Goal: Use online tool/utility: Utilize a website feature to perform a specific function

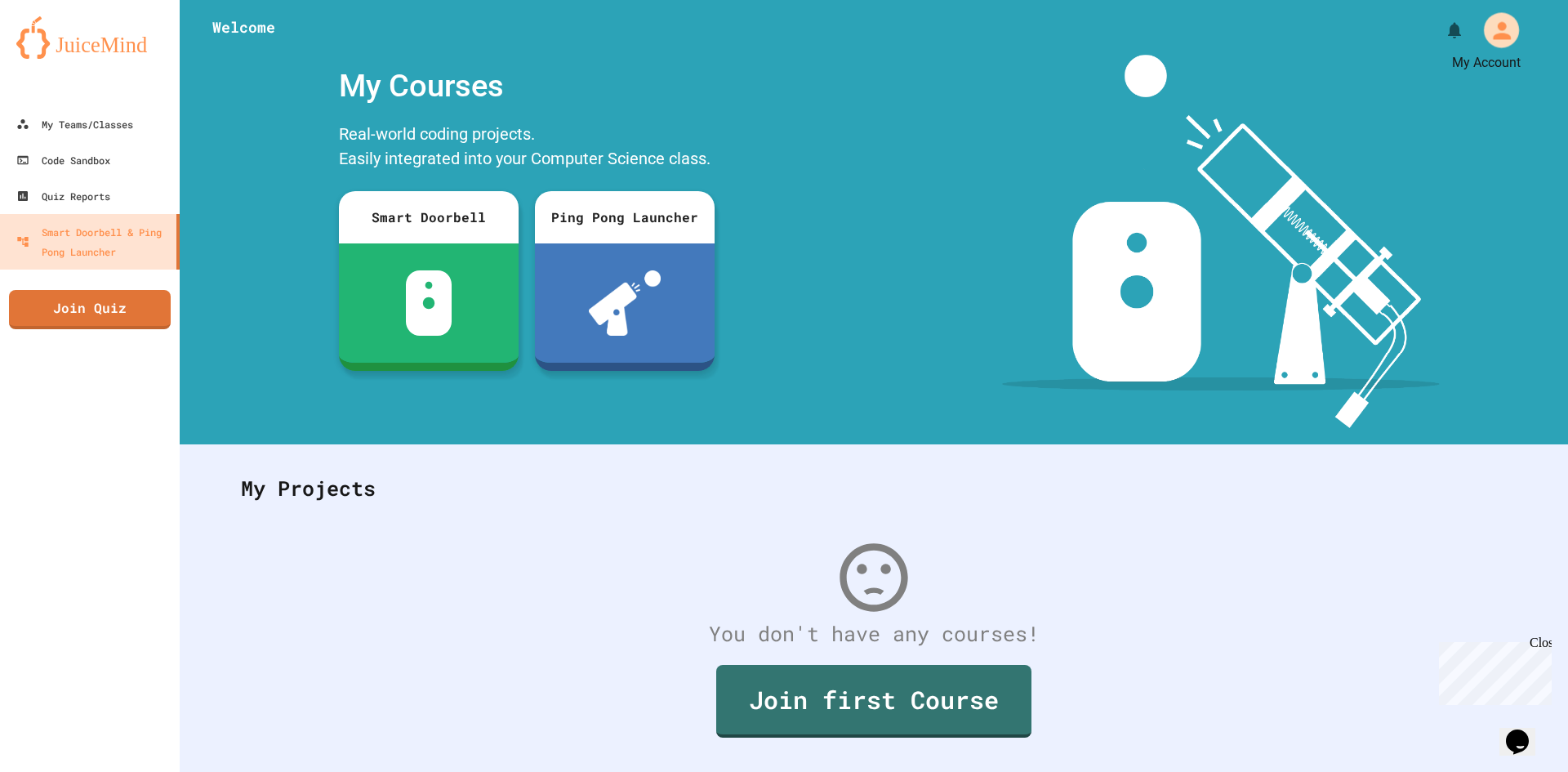
click at [1503, 31] on div "My Account" at bounding box center [1502, 30] width 35 height 35
click at [1203, 772] on div at bounding box center [784, 772] width 1568 height 0
click at [79, 162] on div "Code Sandbox" at bounding box center [61, 160] width 97 height 20
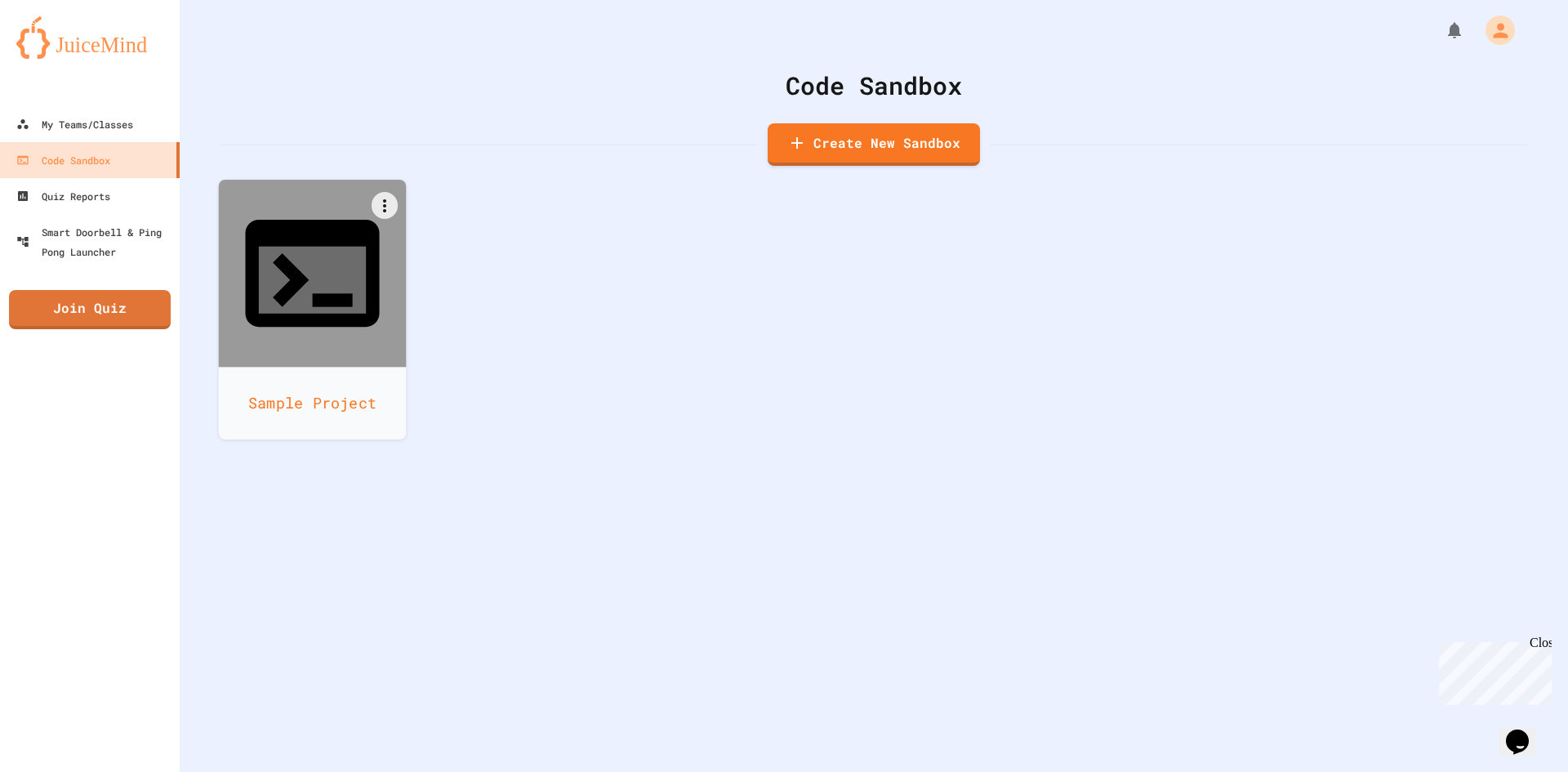
click at [304, 246] on icon at bounding box center [312, 280] width 107 height 67
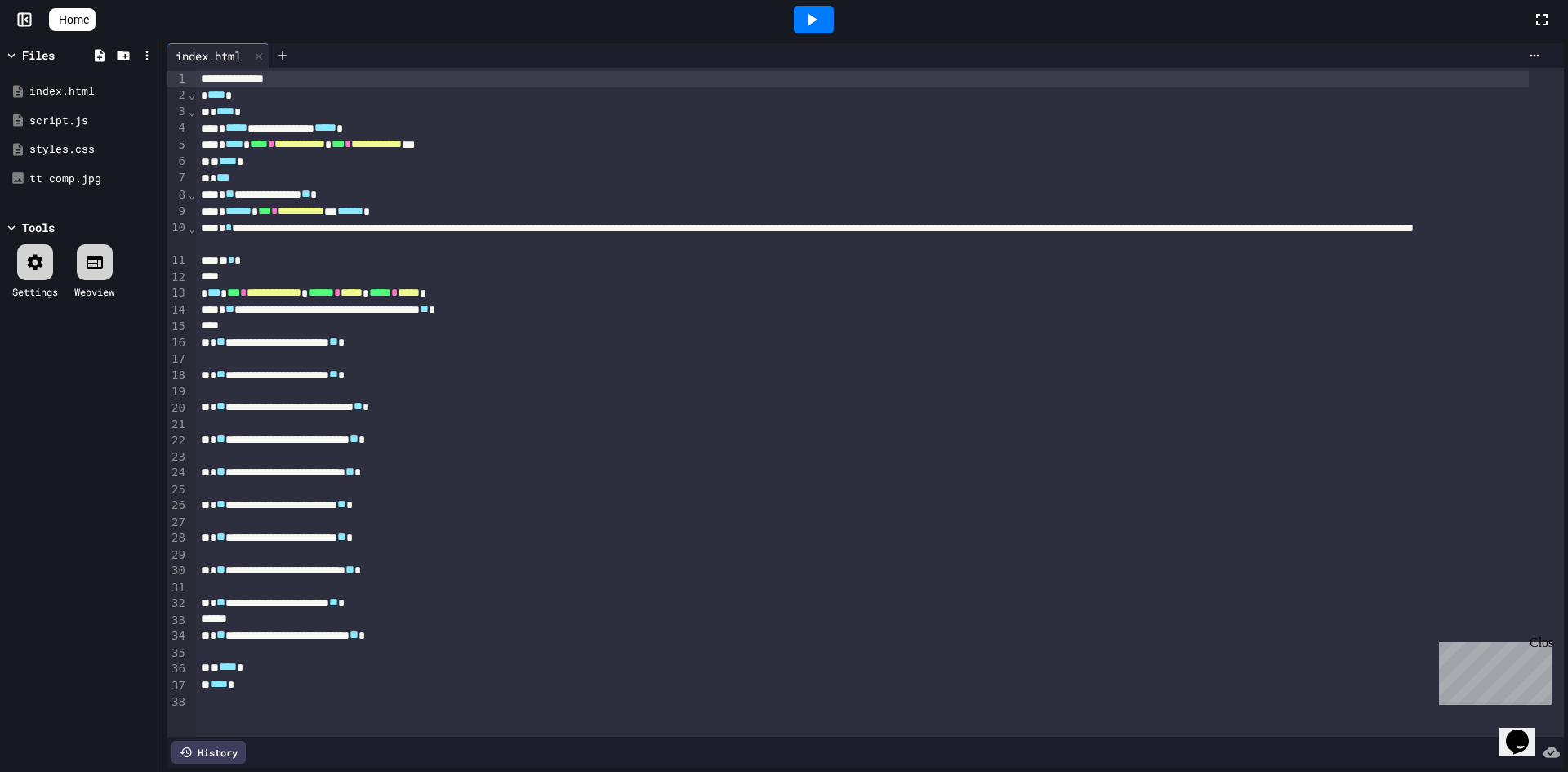
click at [821, 13] on icon at bounding box center [812, 19] width 19 height 19
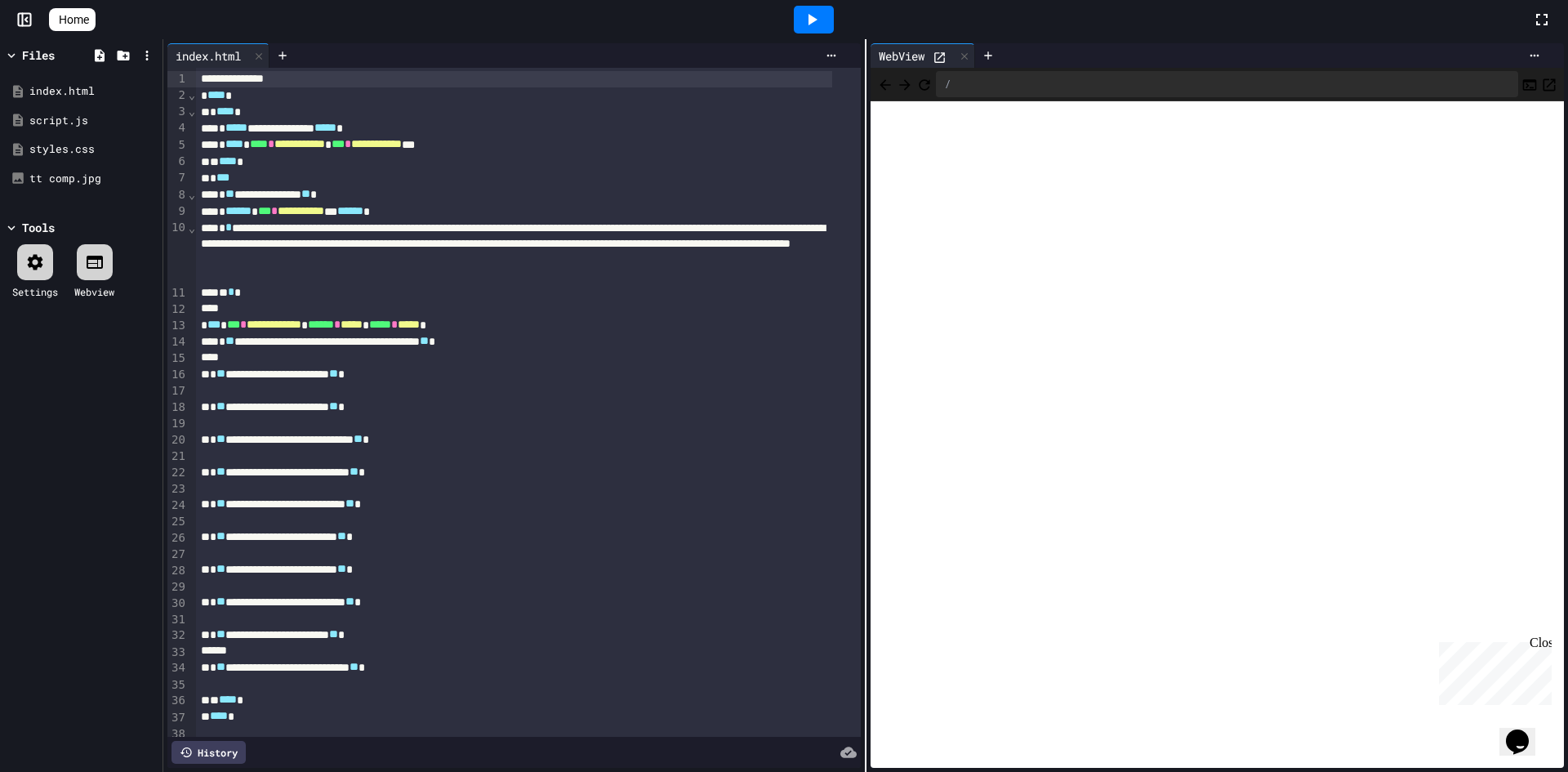
click at [1546, 21] on icon at bounding box center [1542, 19] width 19 height 19
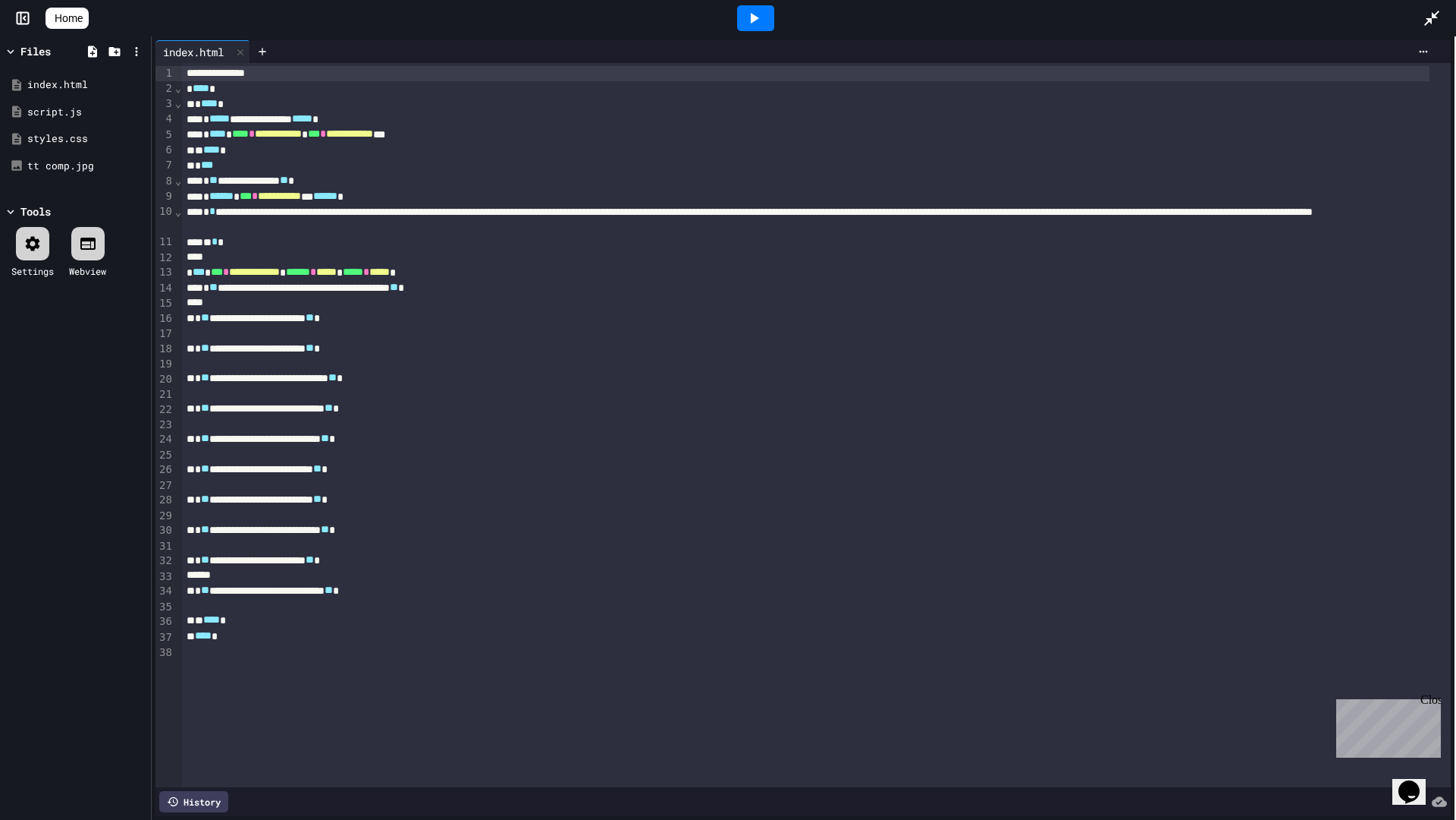
click at [1456, 411] on div "**********" at bounding box center [804, 428] width 1305 height 783
click at [763, 4] on div at bounding box center [756, 18] width 53 height 41
click at [763, 13] on icon at bounding box center [754, 18] width 18 height 18
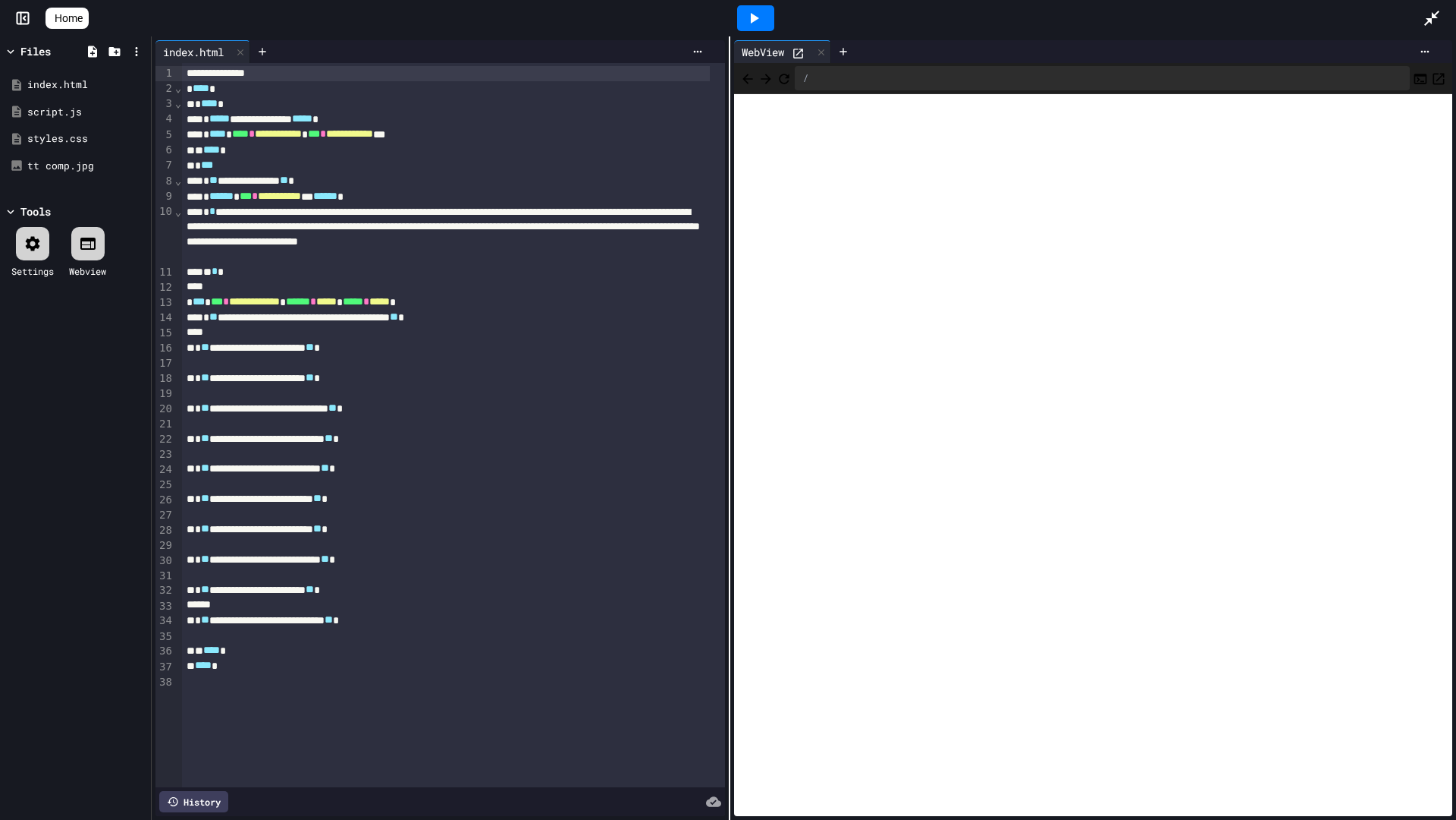
click at [720, 371] on div "**********" at bounding box center [804, 428] width 1305 height 783
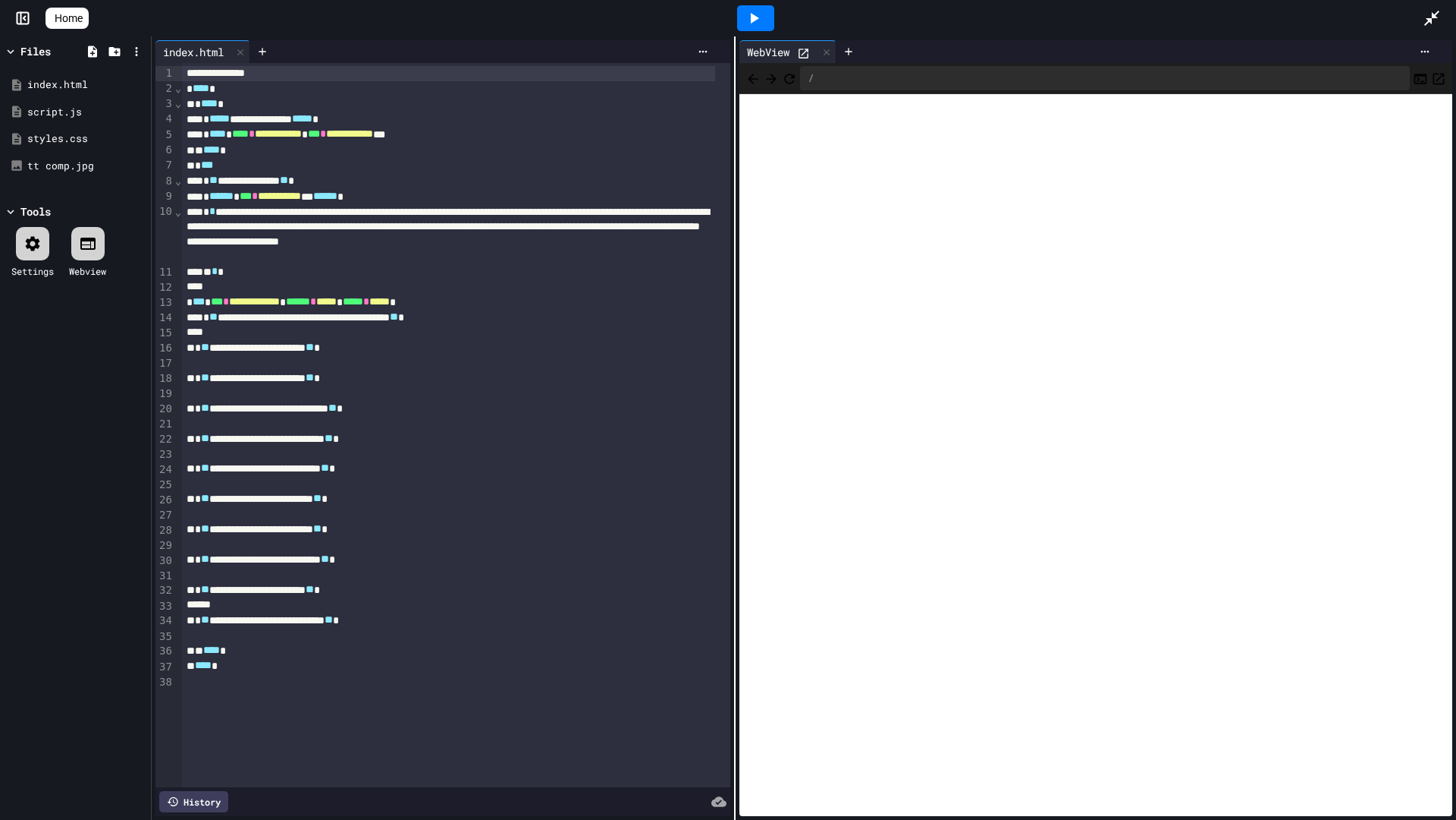
click at [1436, 31] on div at bounding box center [1440, 18] width 34 height 41
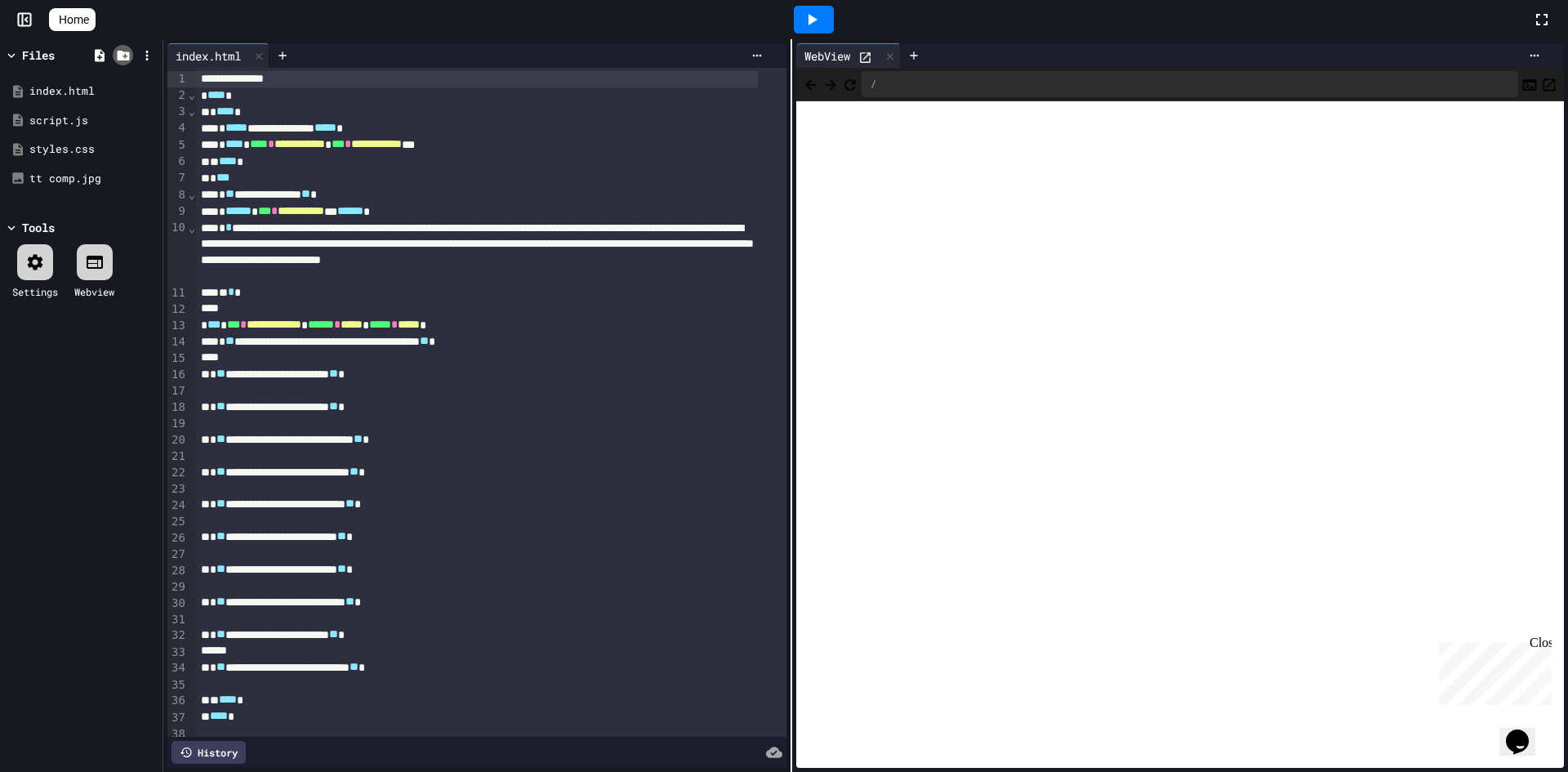
click at [122, 52] on icon at bounding box center [123, 56] width 12 height 10
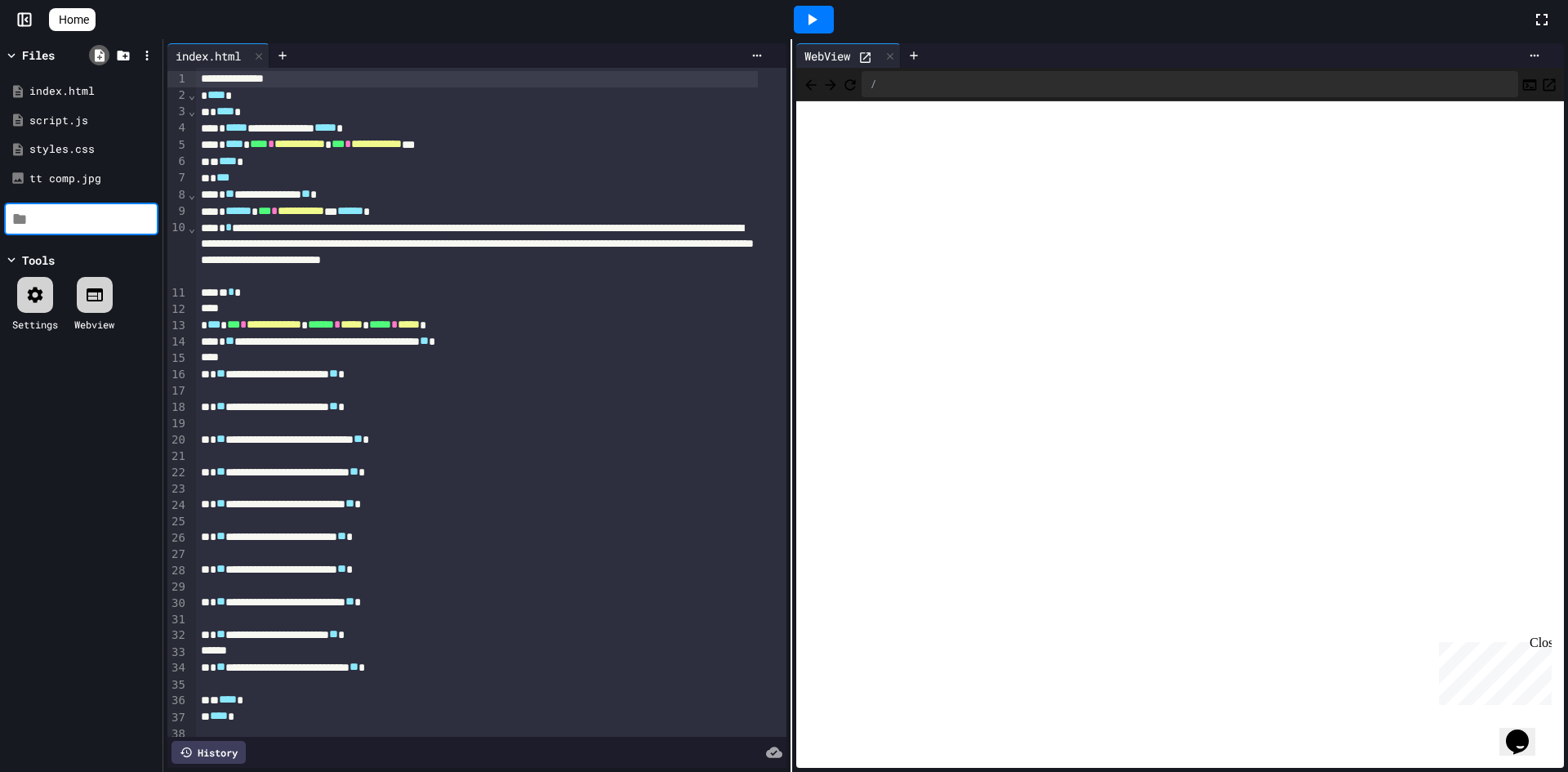
click at [99, 58] on icon at bounding box center [99, 55] width 14 height 14
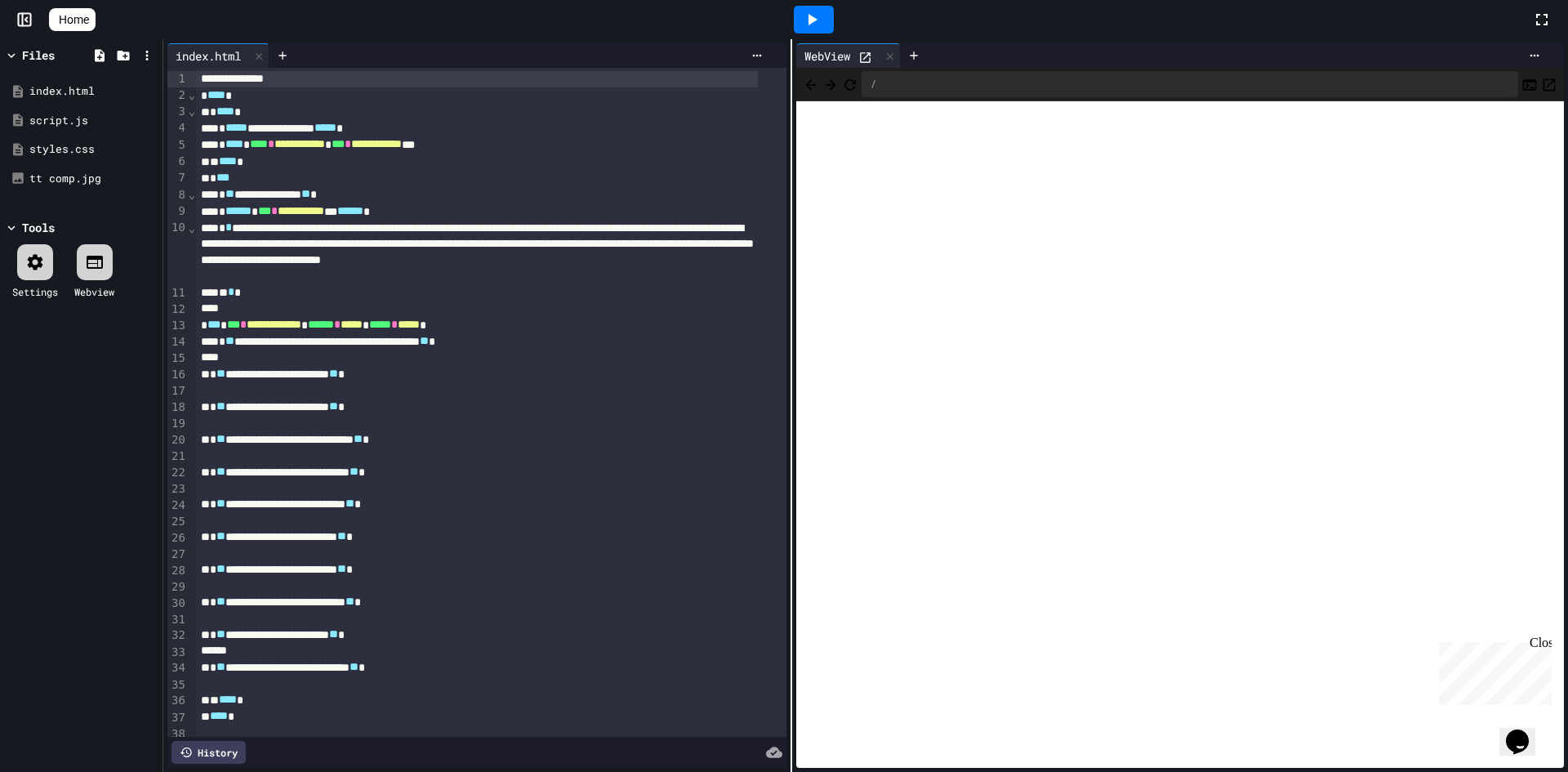
click at [63, 386] on div "Files index.html script.js styles.css tt comp.jpg Tools Settings Webview" at bounding box center [81, 406] width 163 height 734
click at [89, 250] on div at bounding box center [95, 263] width 36 height 36
drag, startPoint x: 103, startPoint y: 274, endPoint x: 90, endPoint y: 278, distance: 13.6
click at [96, 278] on div at bounding box center [95, 263] width 36 height 36
click at [91, 244] on div "Settings Webview" at bounding box center [81, 271] width 154 height 71
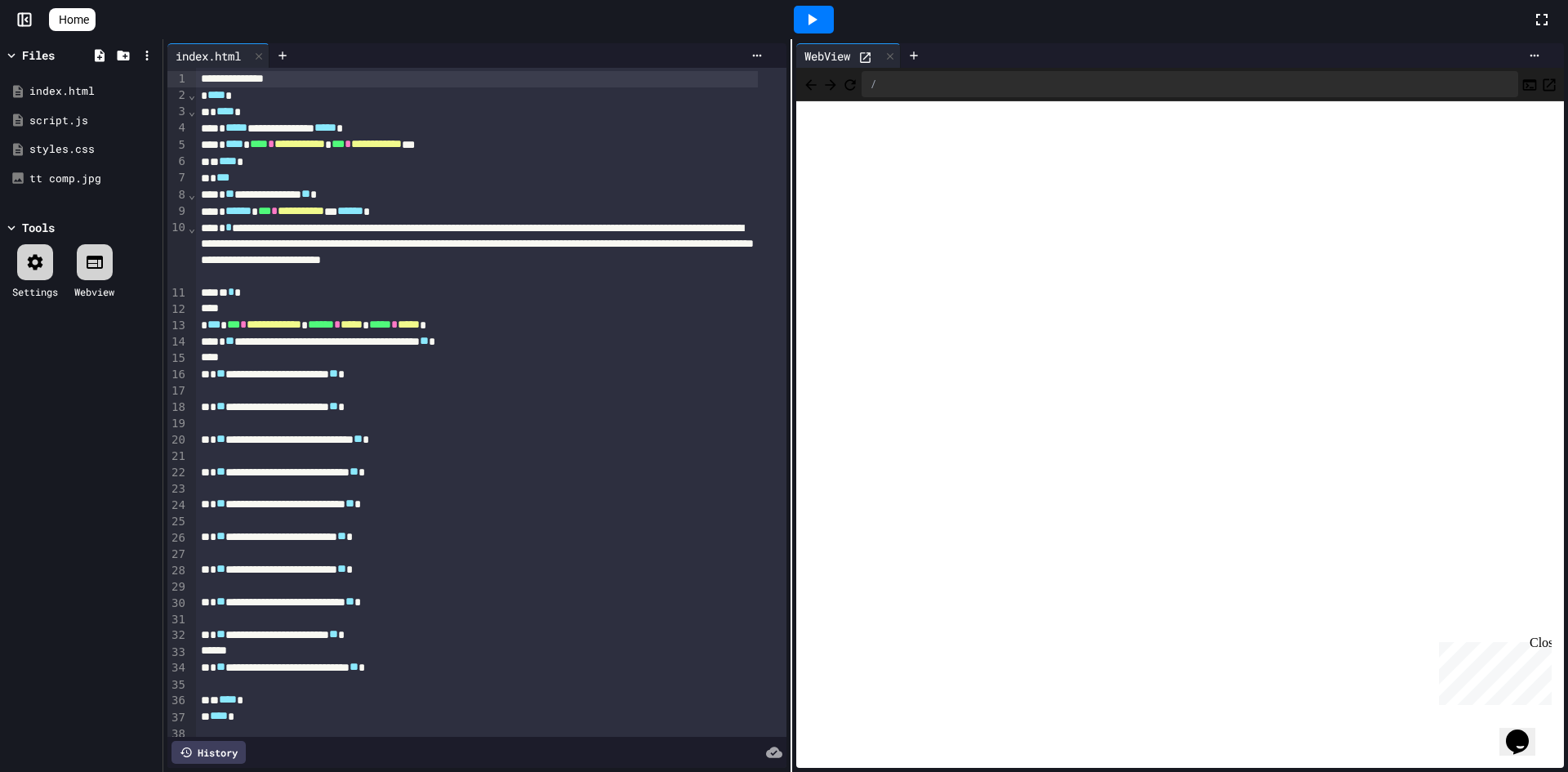
click at [98, 245] on div at bounding box center [95, 263] width 36 height 36
click at [27, 257] on icon at bounding box center [35, 262] width 19 height 19
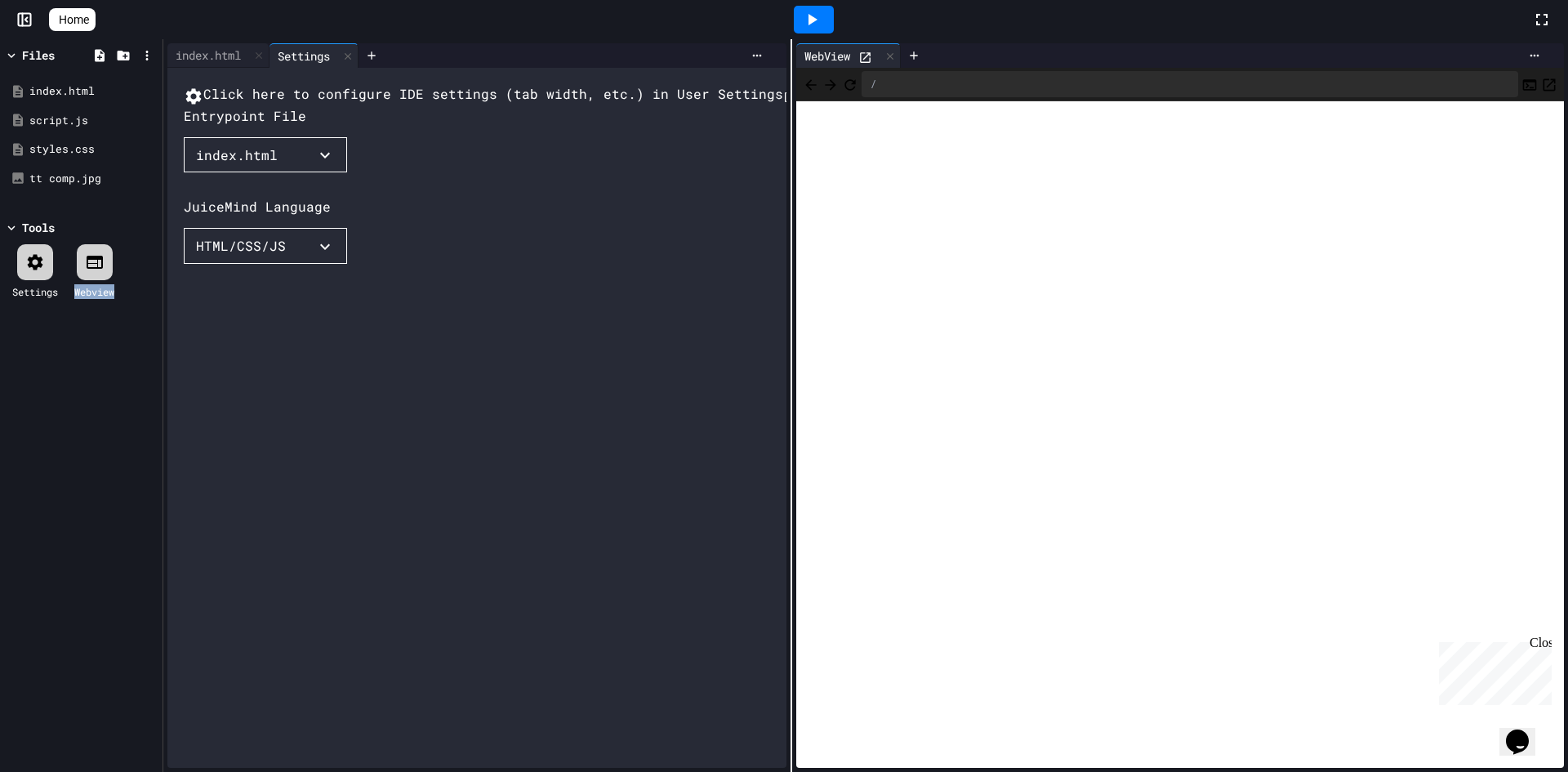
click at [274, 264] on button "HTML/CSS/JS" at bounding box center [265, 246] width 163 height 36
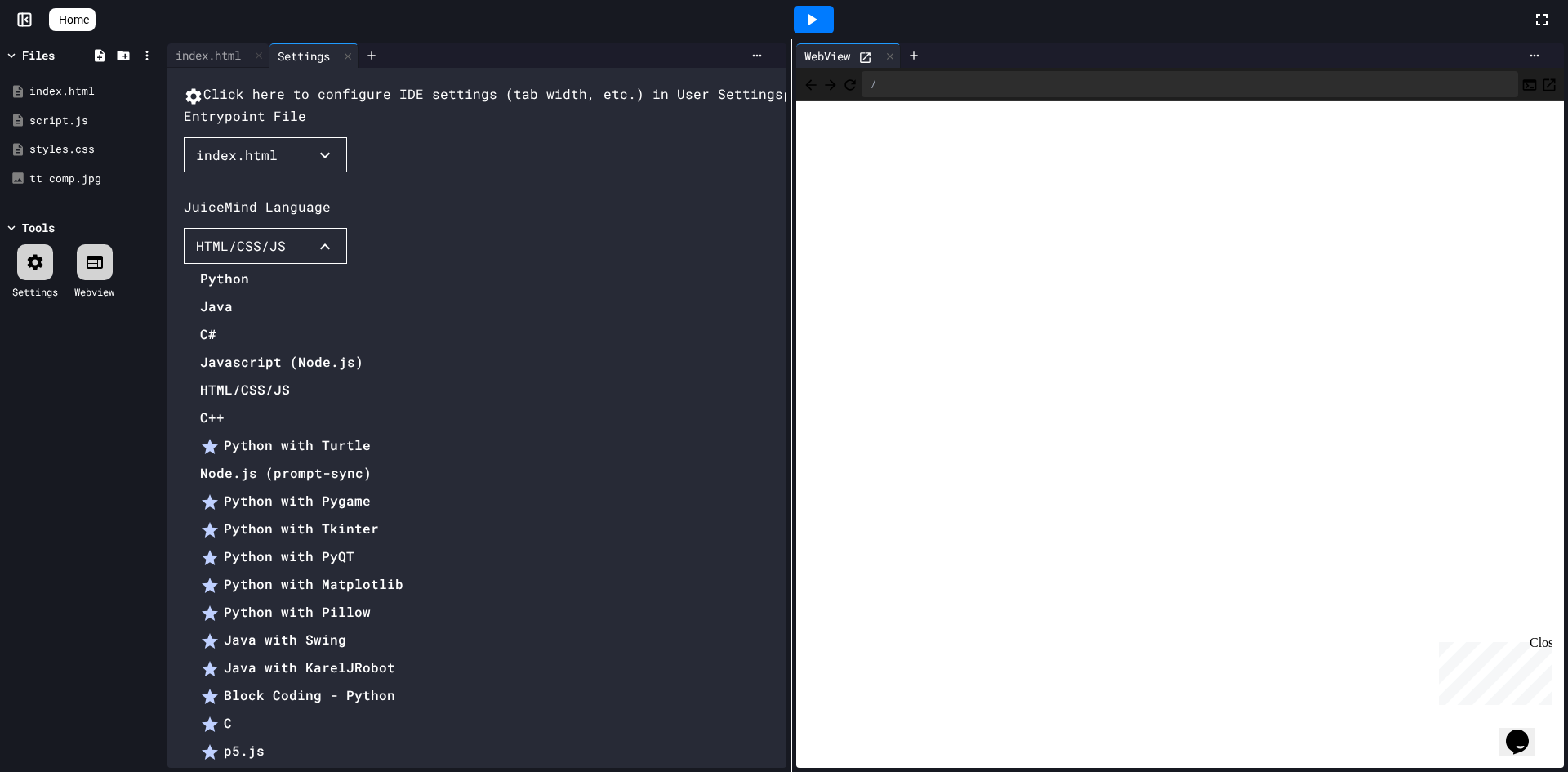
click at [404, 266] on div at bounding box center [293, 266] width 219 height 0
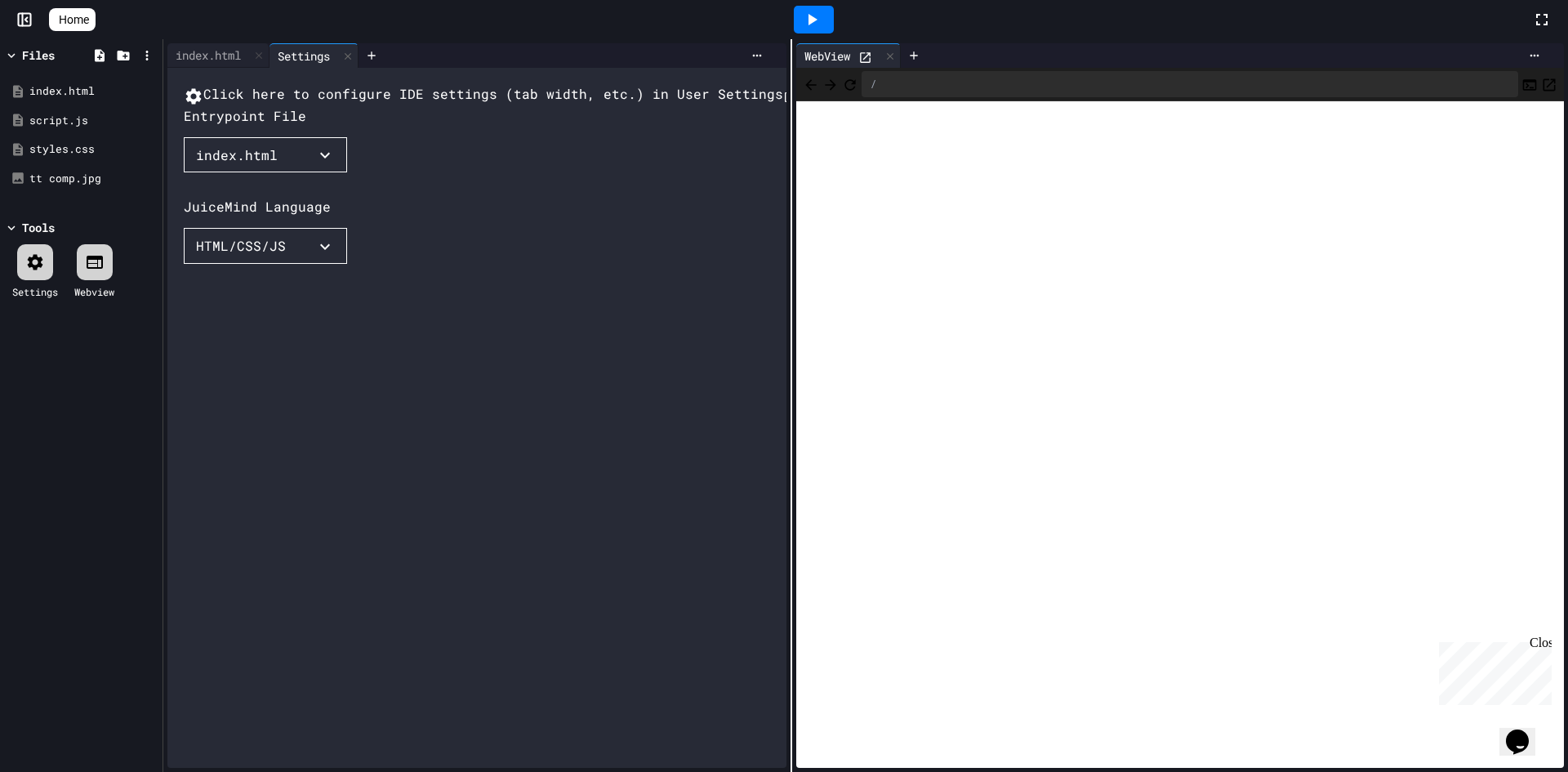
click at [362, 379] on div "Click here to configure IDE settings (tab width, etc.) in User Settings Entrypo…" at bounding box center [494, 434] width 619 height 700
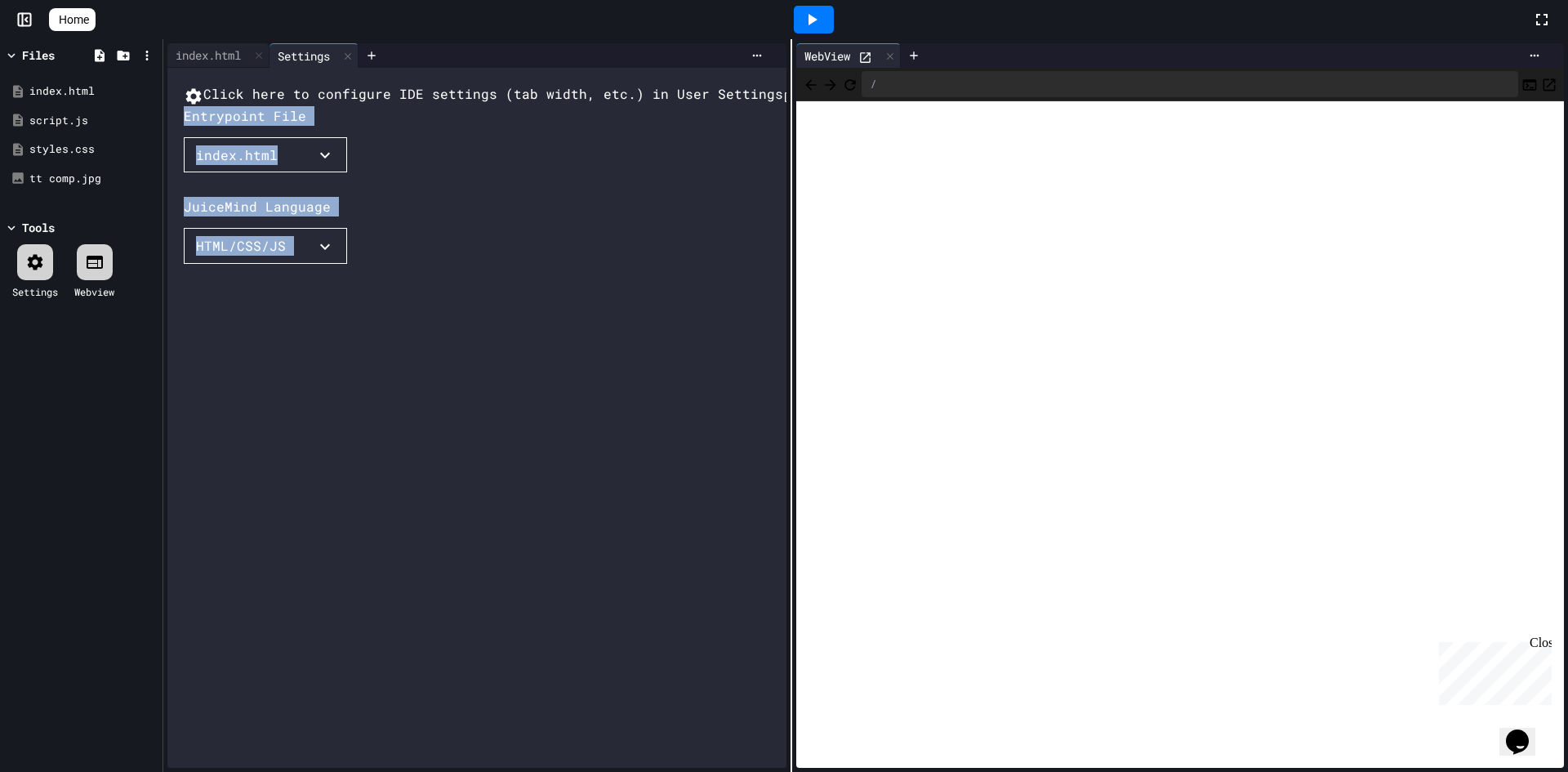
click at [765, 6] on div "Home Files index.html script.js styles.css tt comp.jpg Tools Settings Webview i…" at bounding box center [784, 386] width 1568 height 772
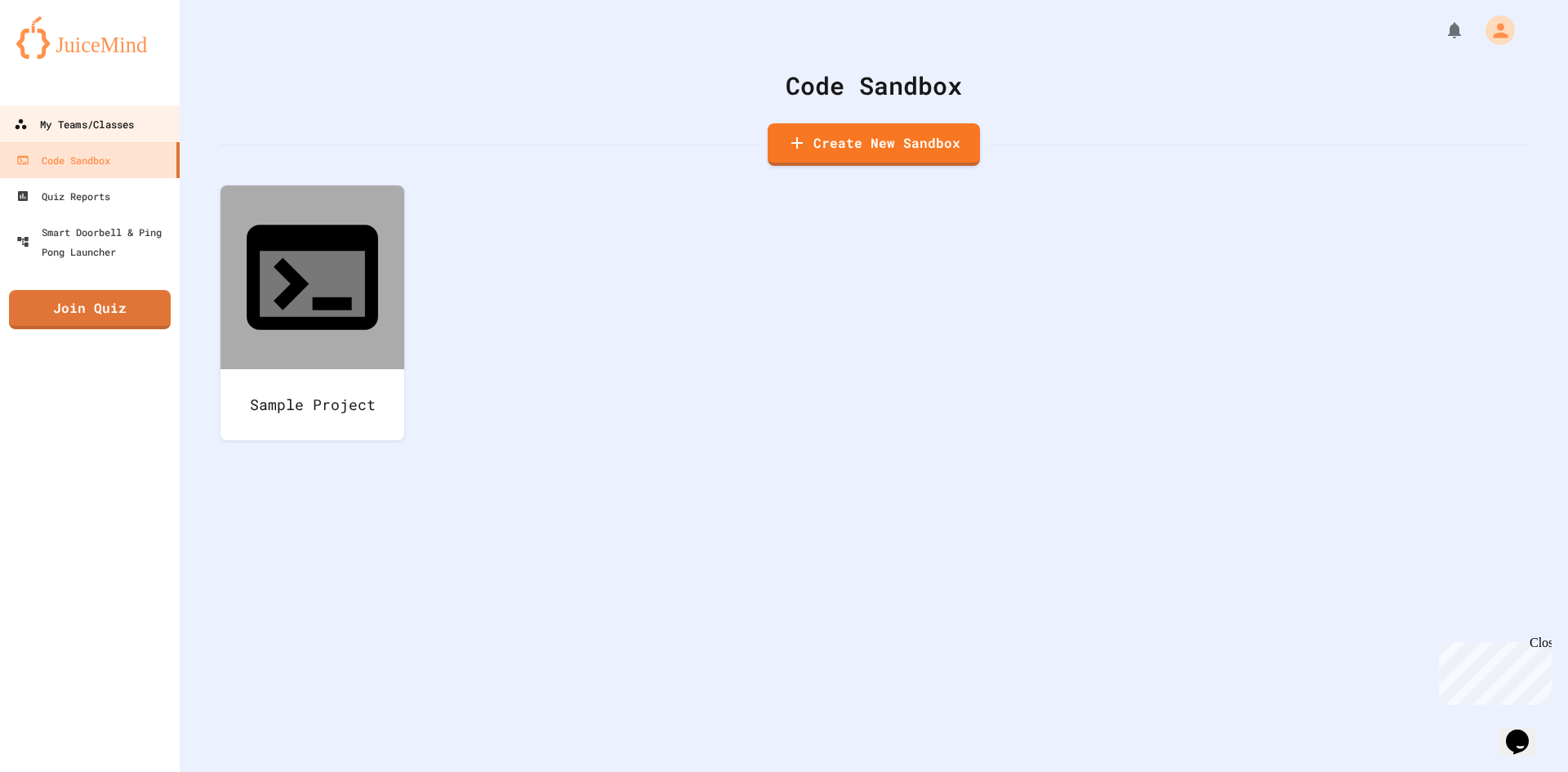
click at [71, 115] on div "My Teams/Classes" at bounding box center [73, 124] width 120 height 20
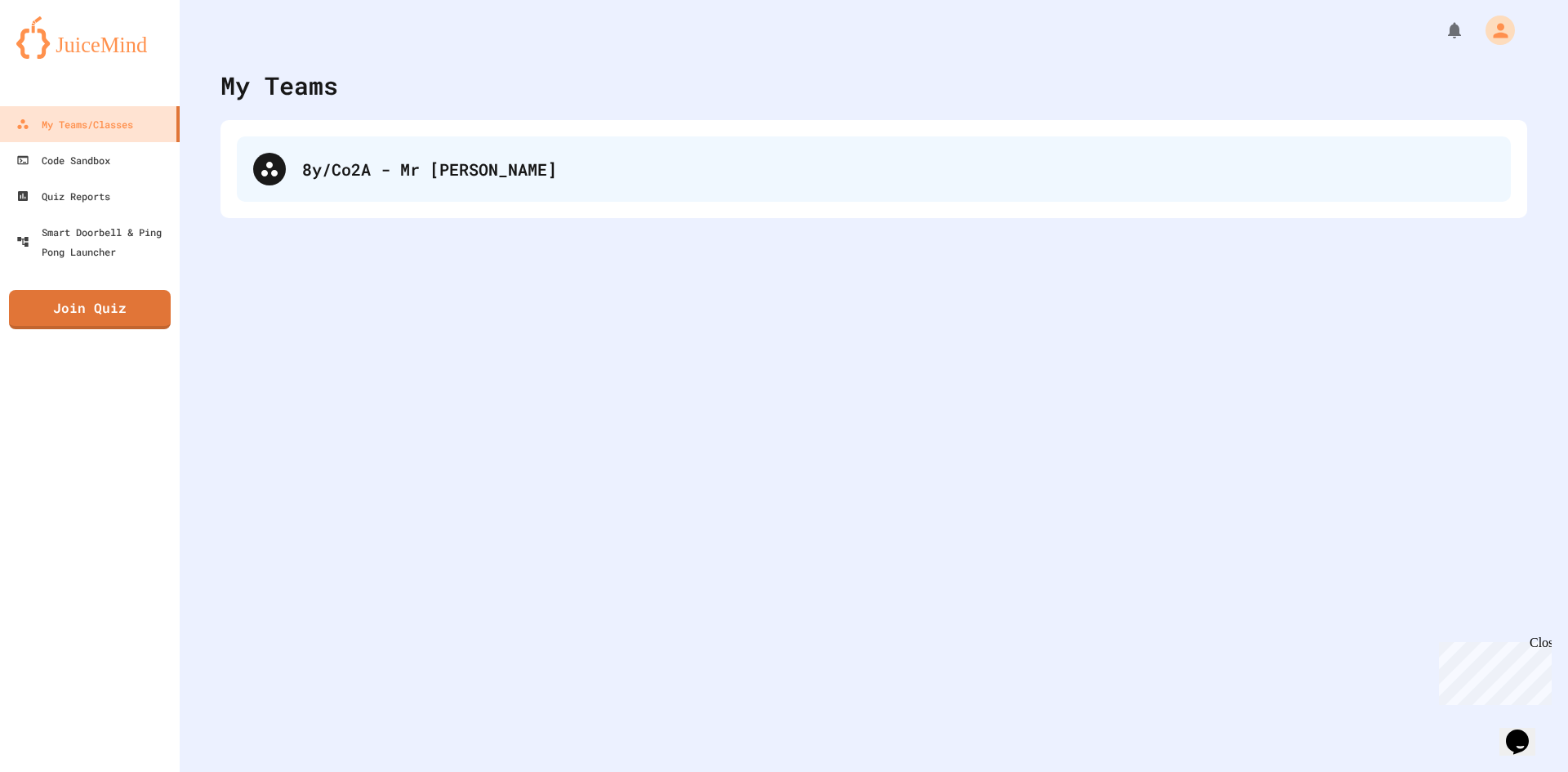
click at [534, 176] on div "8y/Co2A - Mr [PERSON_NAME]" at bounding box center [874, 169] width 1275 height 65
click at [534, 179] on div "8y/Co2A - Mr [PERSON_NAME]" at bounding box center [898, 170] width 1192 height 25
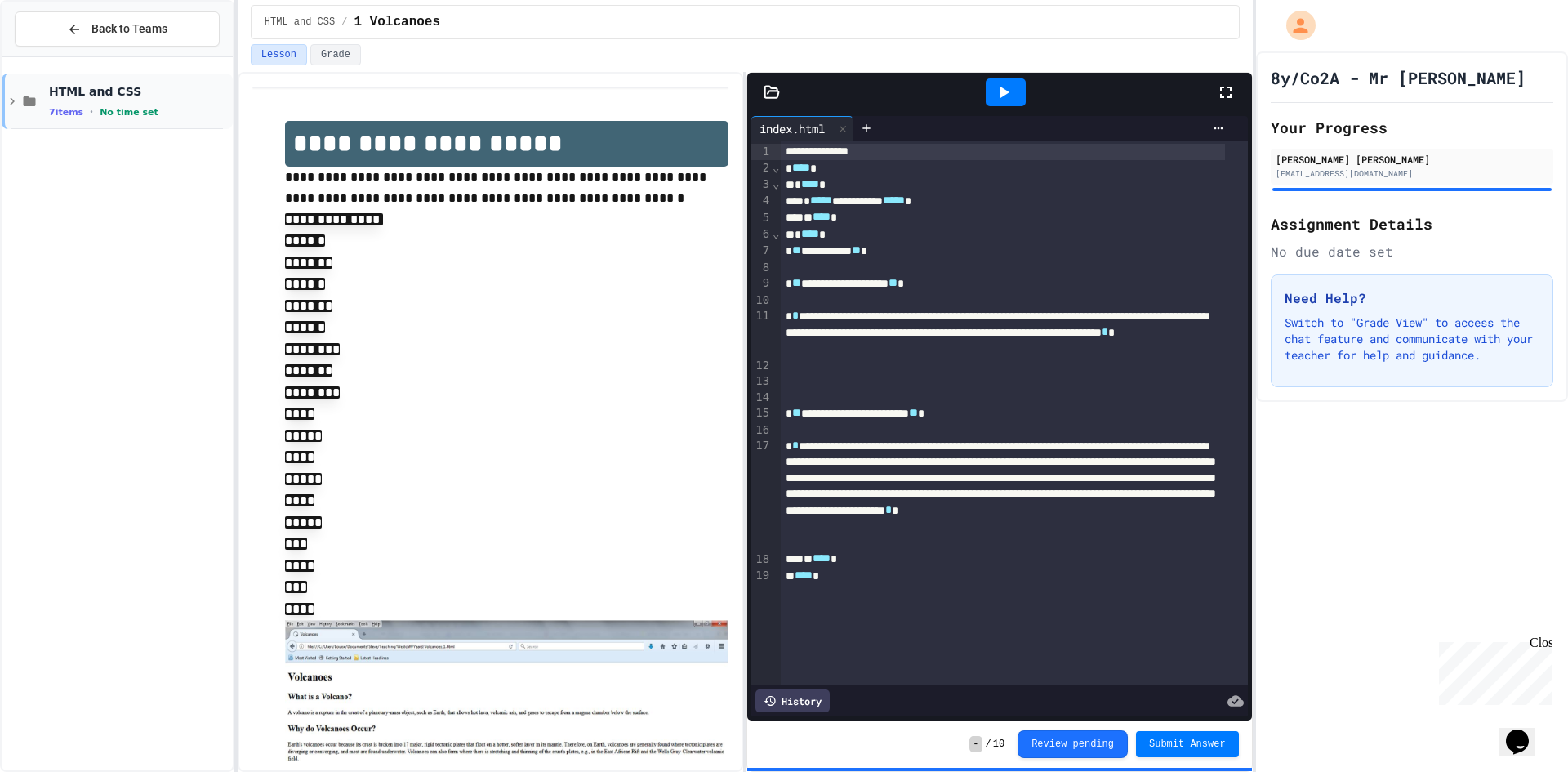
click at [191, 99] on span "HTML and CSS" at bounding box center [139, 91] width 180 height 14
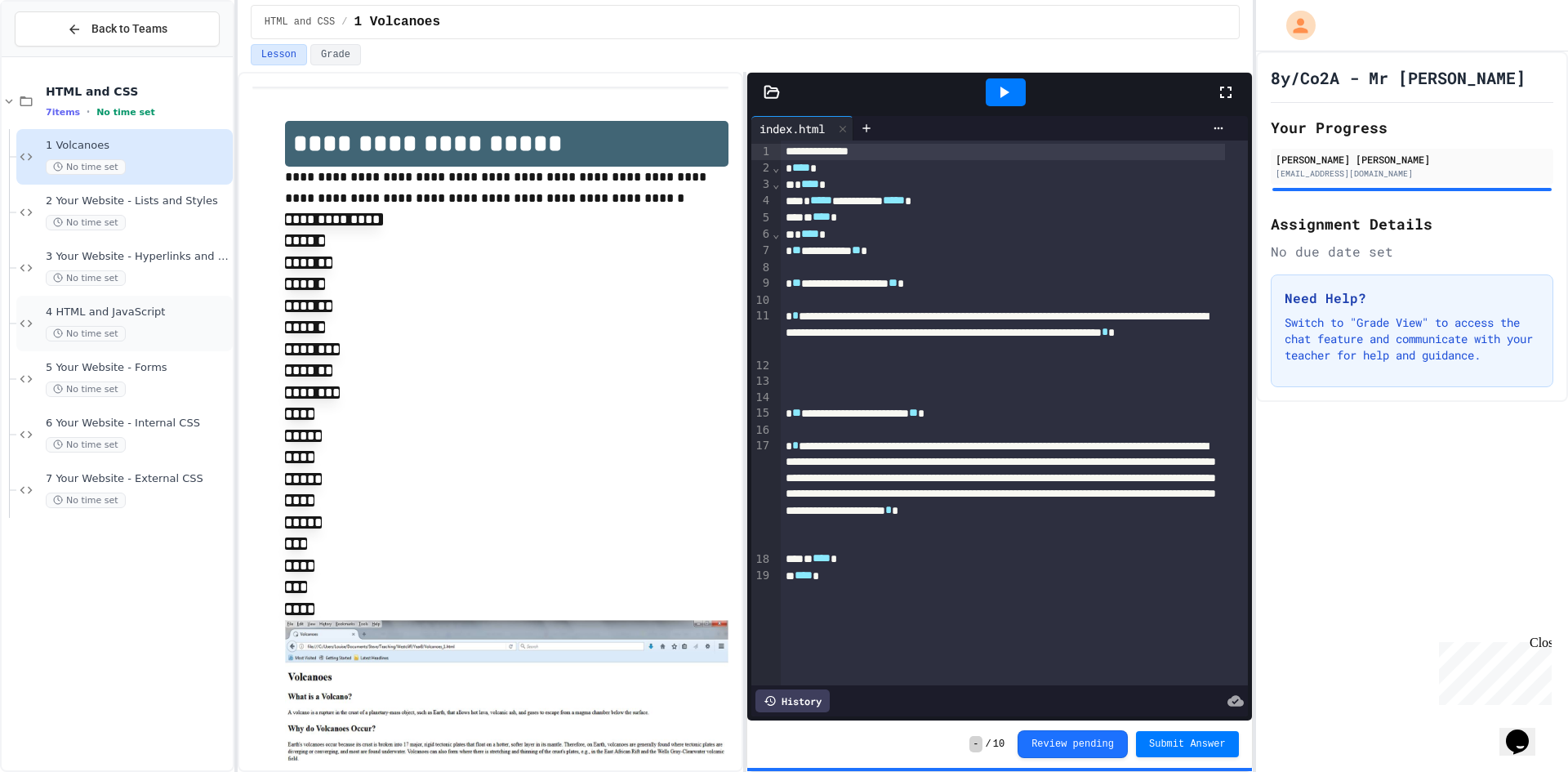
click at [168, 320] on div "4 HTML and JavaScript No time set" at bounding box center [138, 324] width 184 height 36
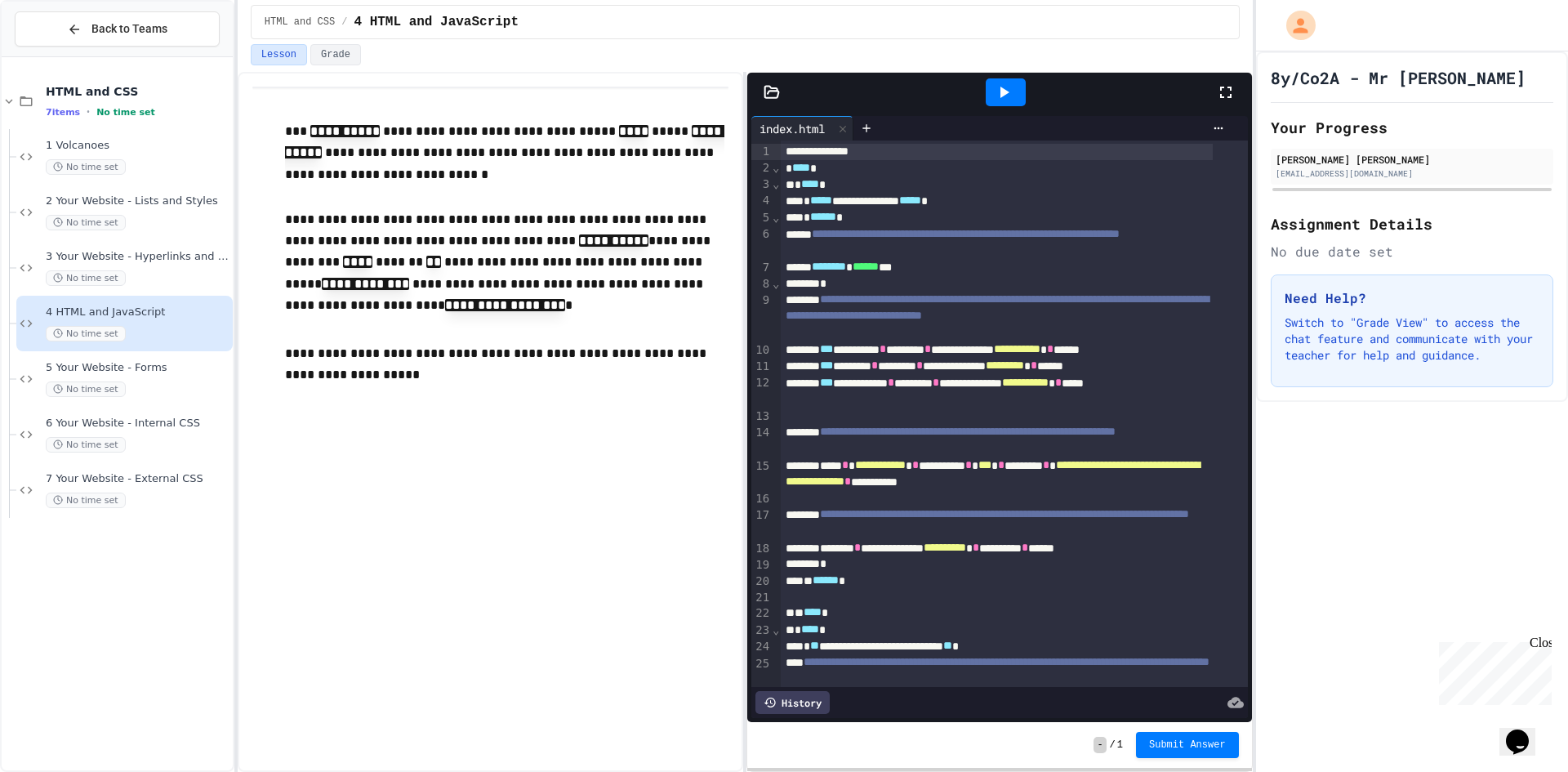
click at [986, 100] on div at bounding box center [1006, 92] width 40 height 28
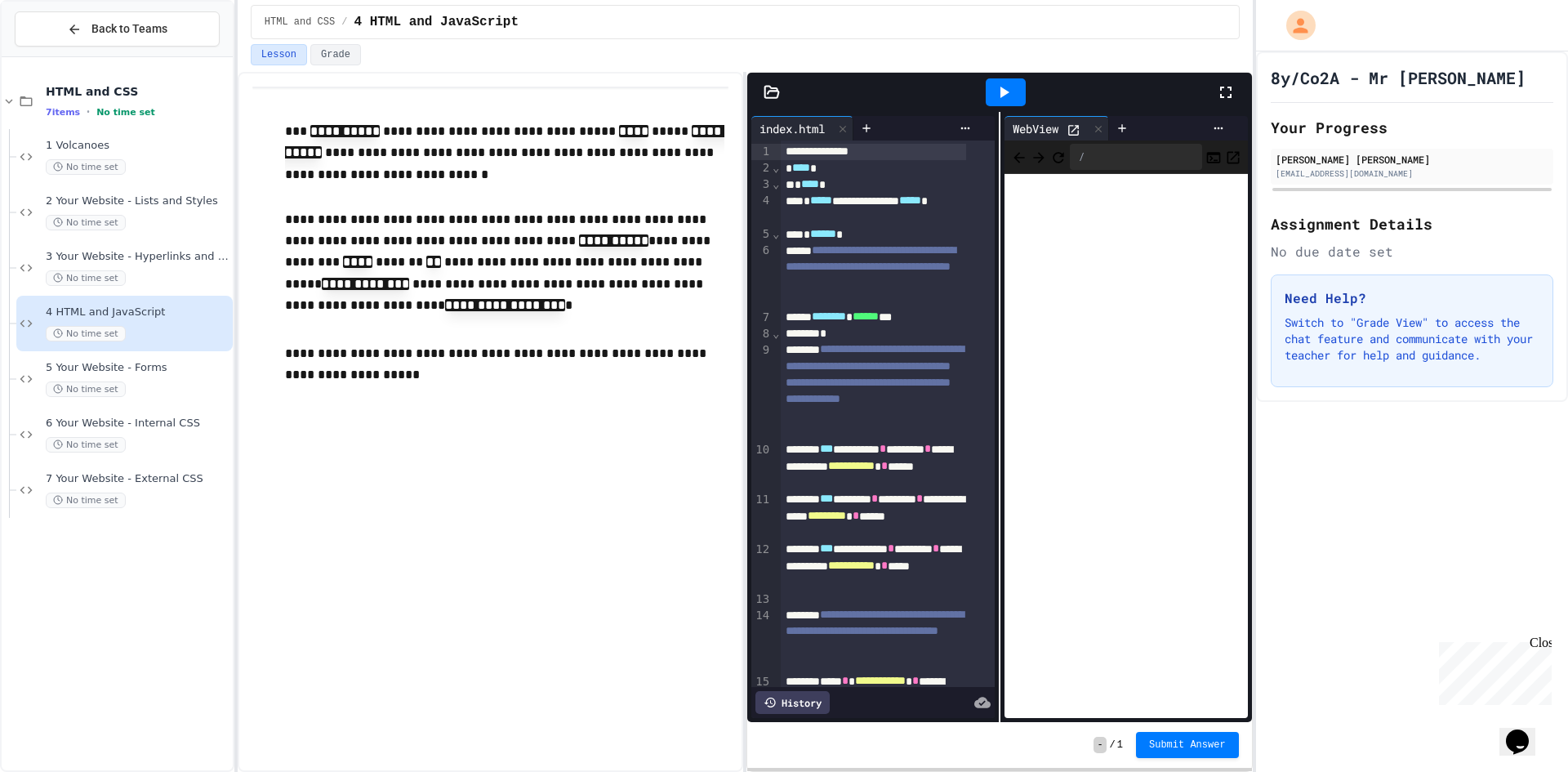
click at [1217, 98] on icon at bounding box center [1226, 92] width 19 height 19
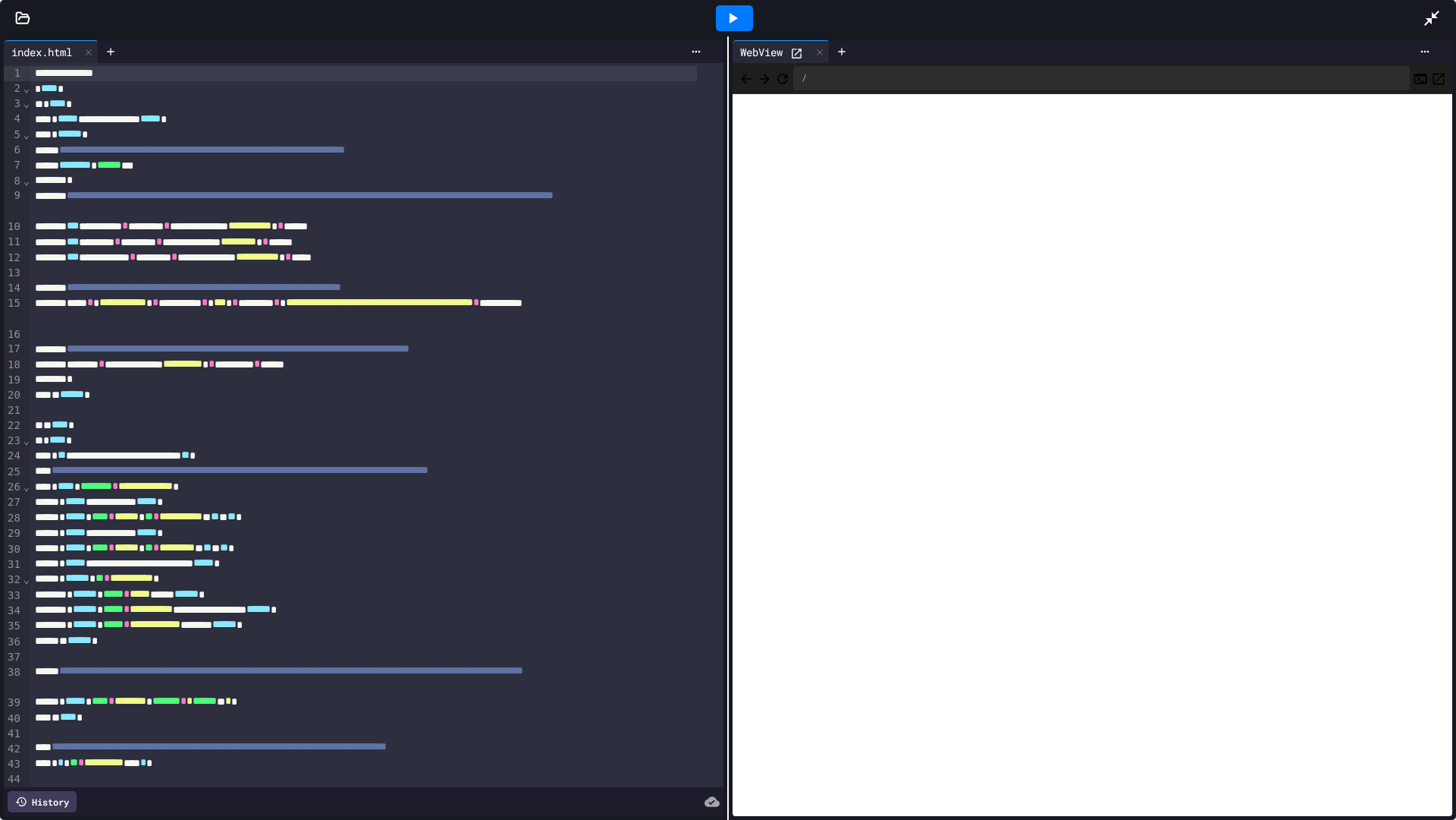
click at [1443, 13] on div at bounding box center [1440, 18] width 34 height 41
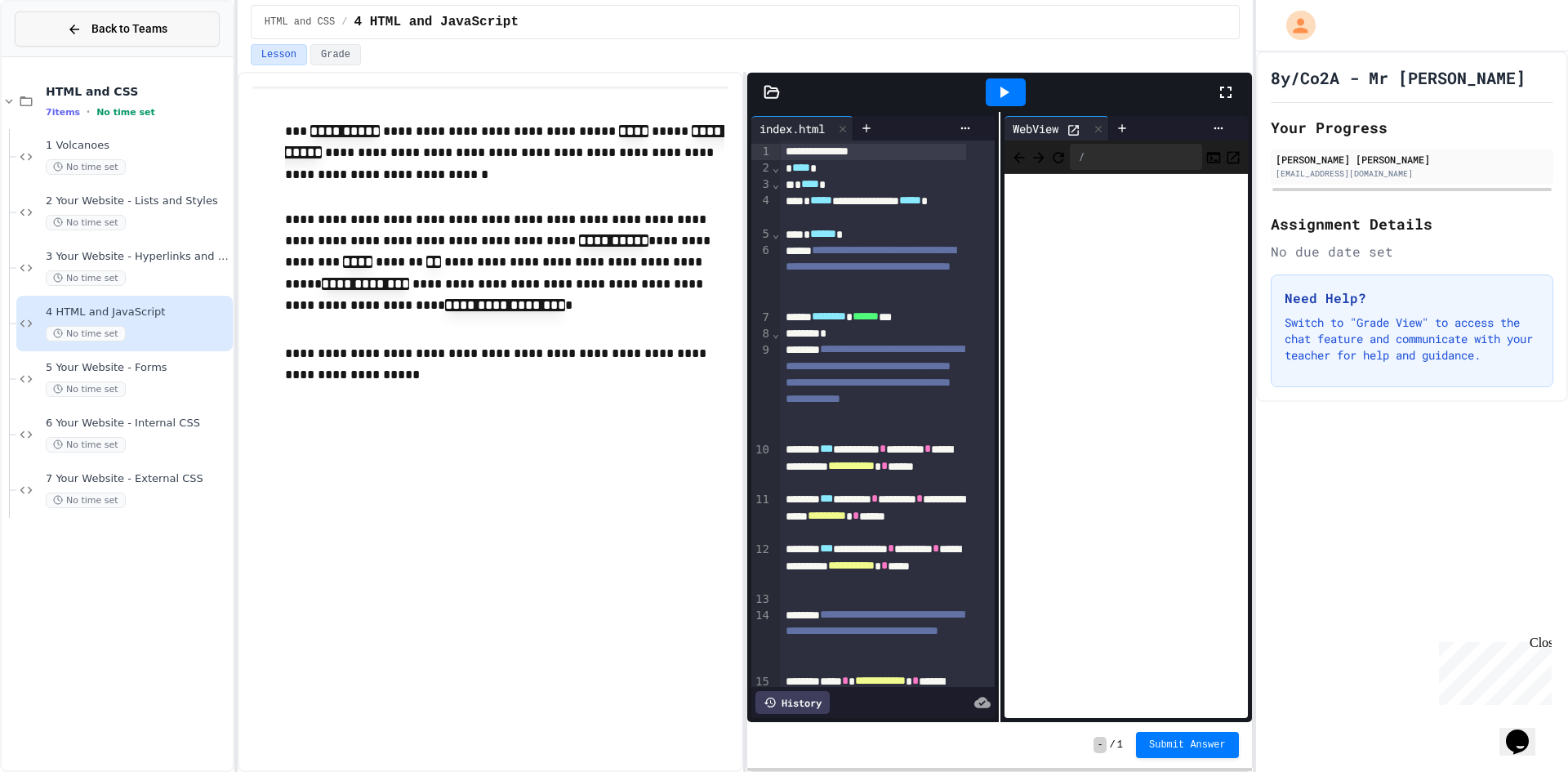
click at [142, 40] on button "Back to Teams" at bounding box center [117, 29] width 205 height 35
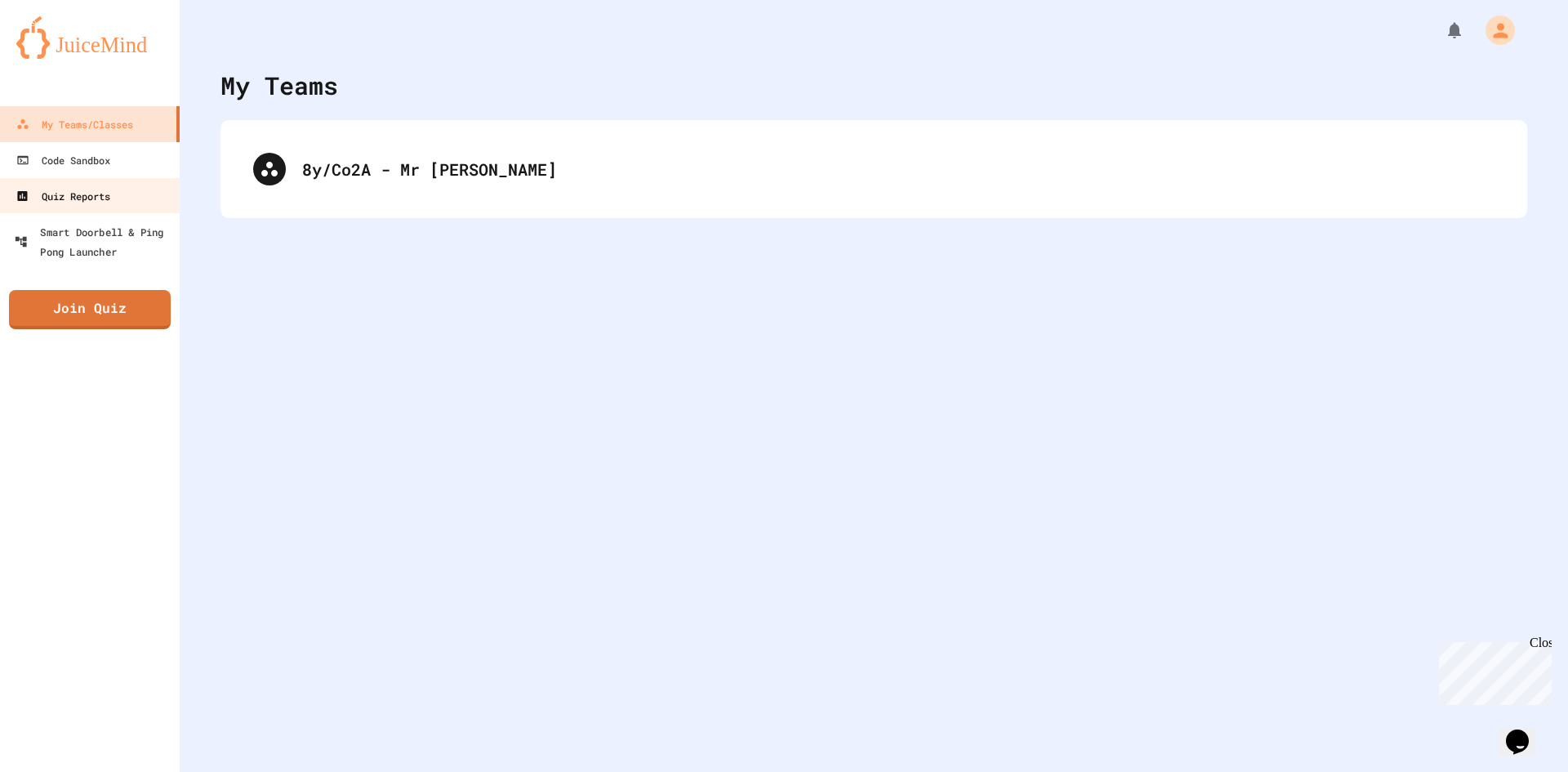
click at [124, 187] on link "Quiz Reports" at bounding box center [89, 197] width 180 height 36
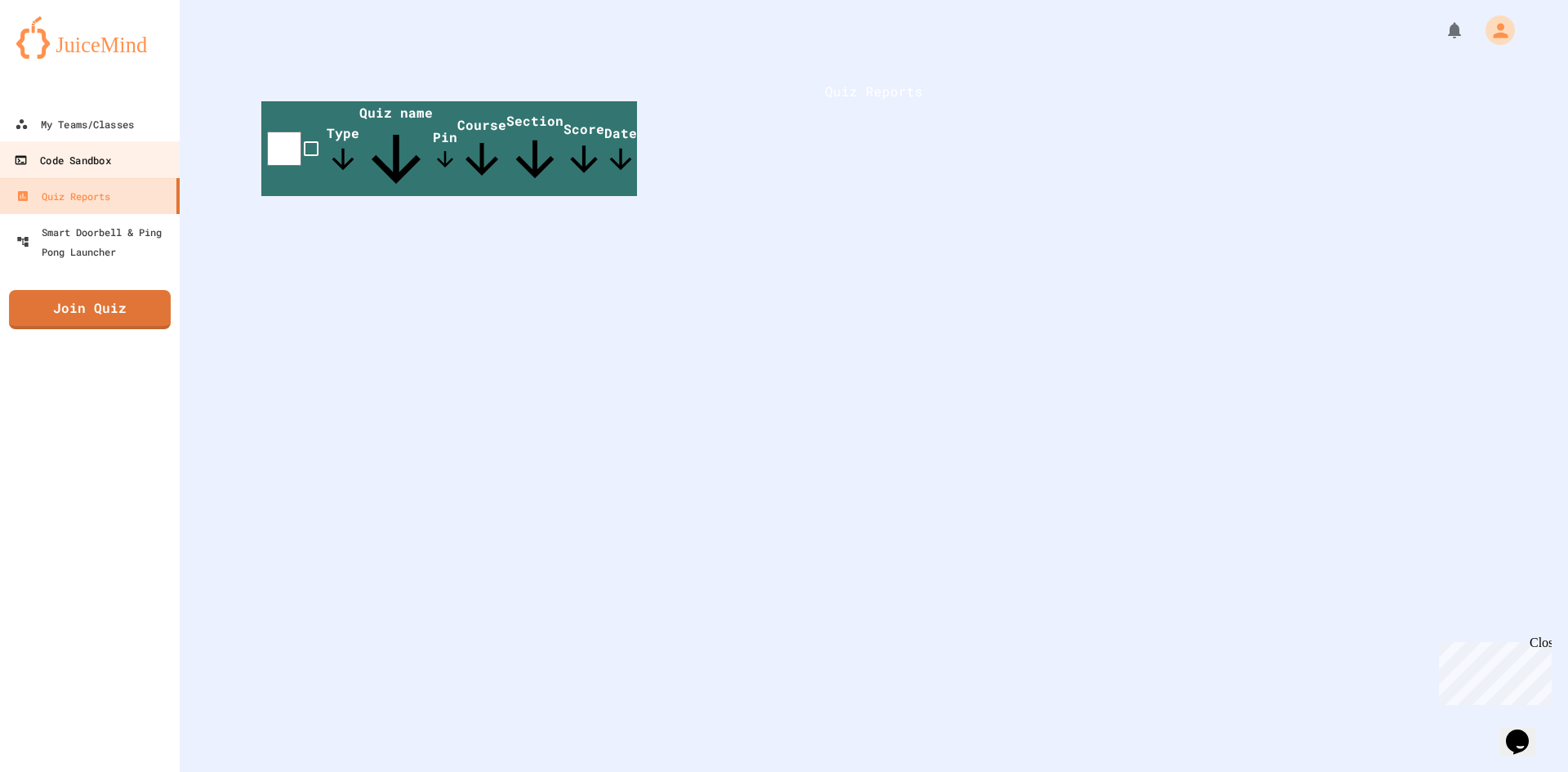
click at [119, 163] on link "Code Sandbox" at bounding box center [89, 159] width 185 height 36
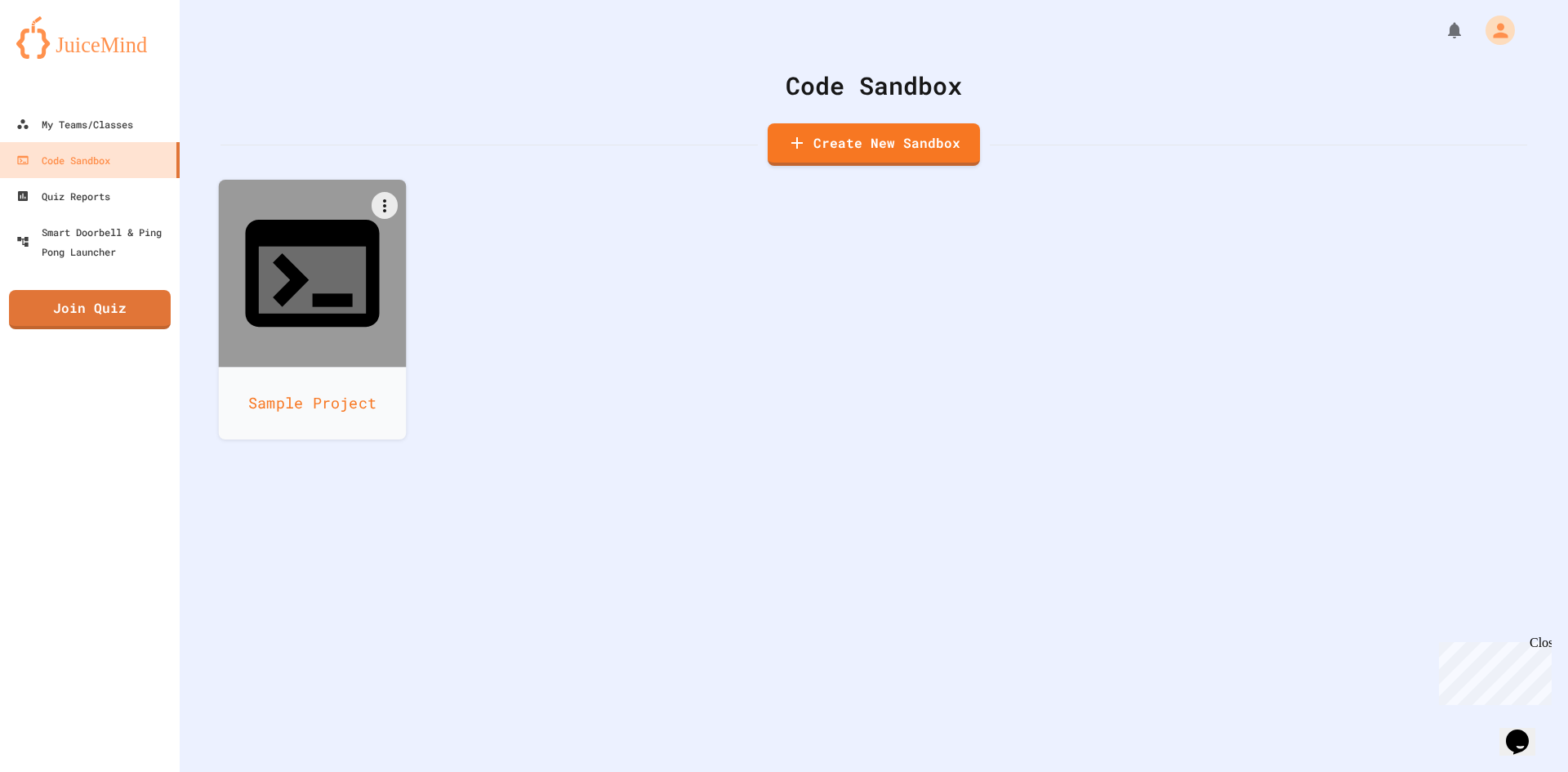
click at [340, 367] on div "Sample Project" at bounding box center [312, 404] width 188 height 73
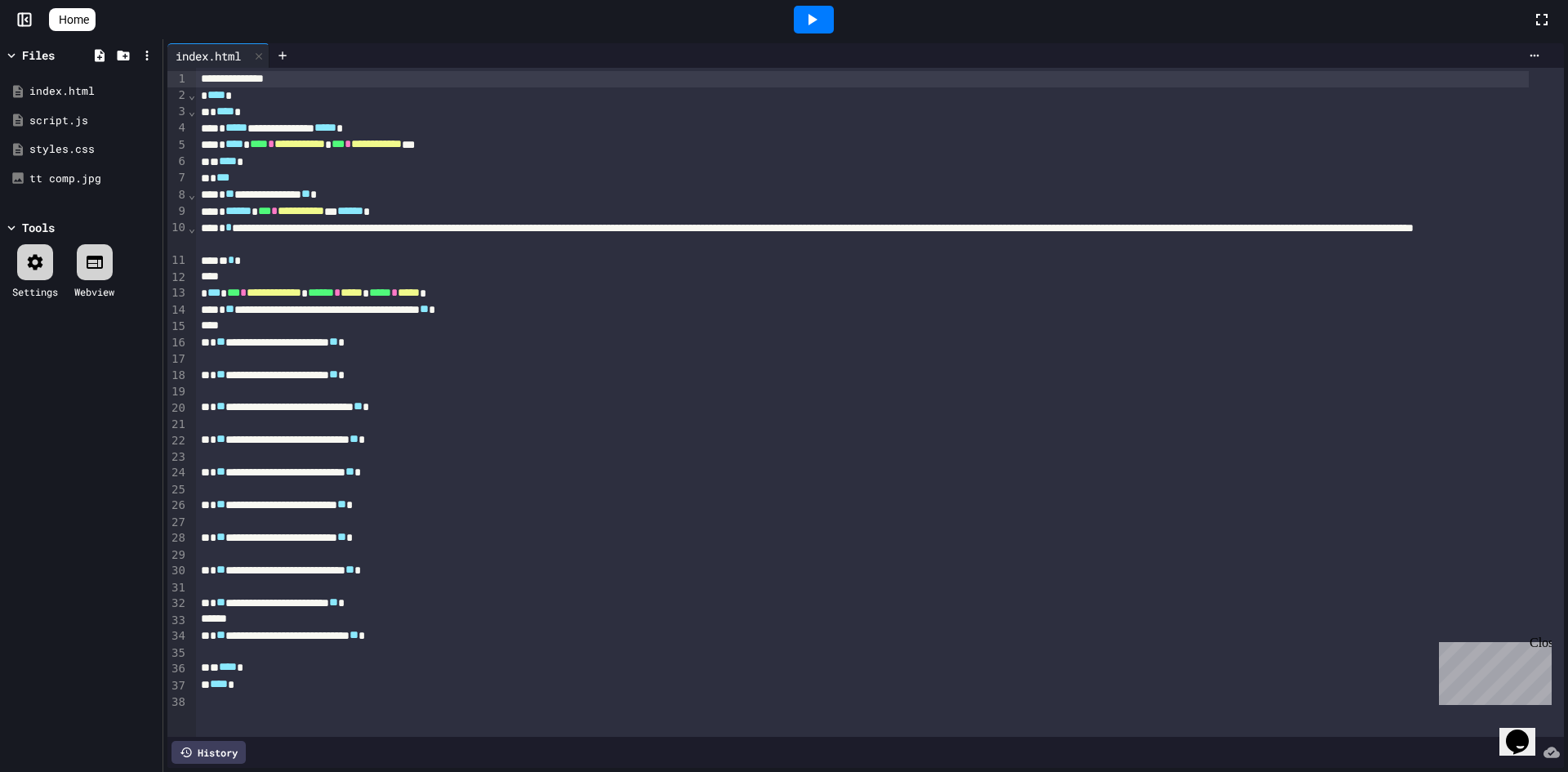
scroll to position [2, 0]
click at [484, 632] on div "**********" at bounding box center [863, 636] width 1333 height 16
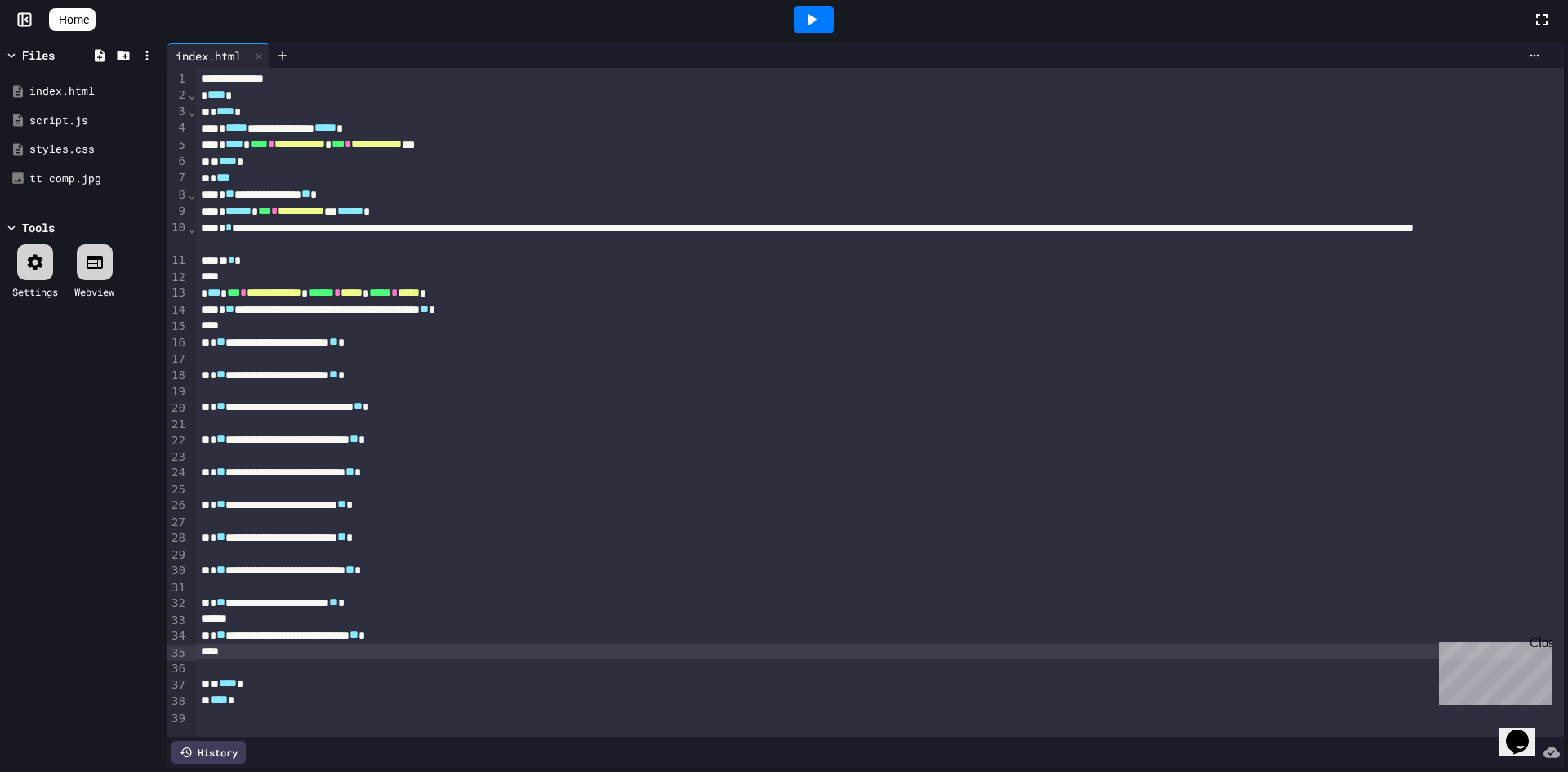
click at [25, 17] on icon at bounding box center [24, 19] width 16 height 16
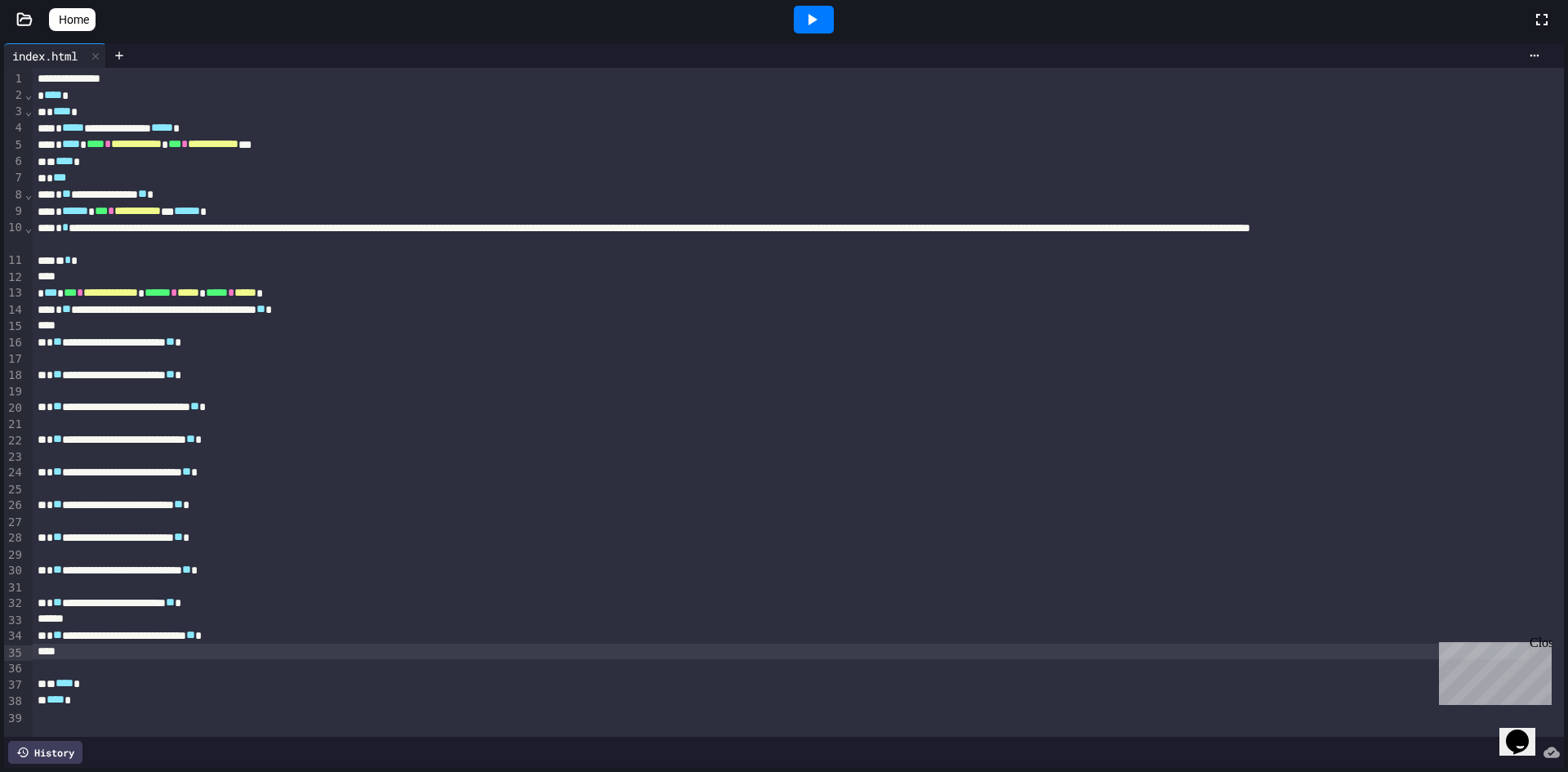
click at [1550, 18] on icon at bounding box center [1542, 19] width 19 height 19
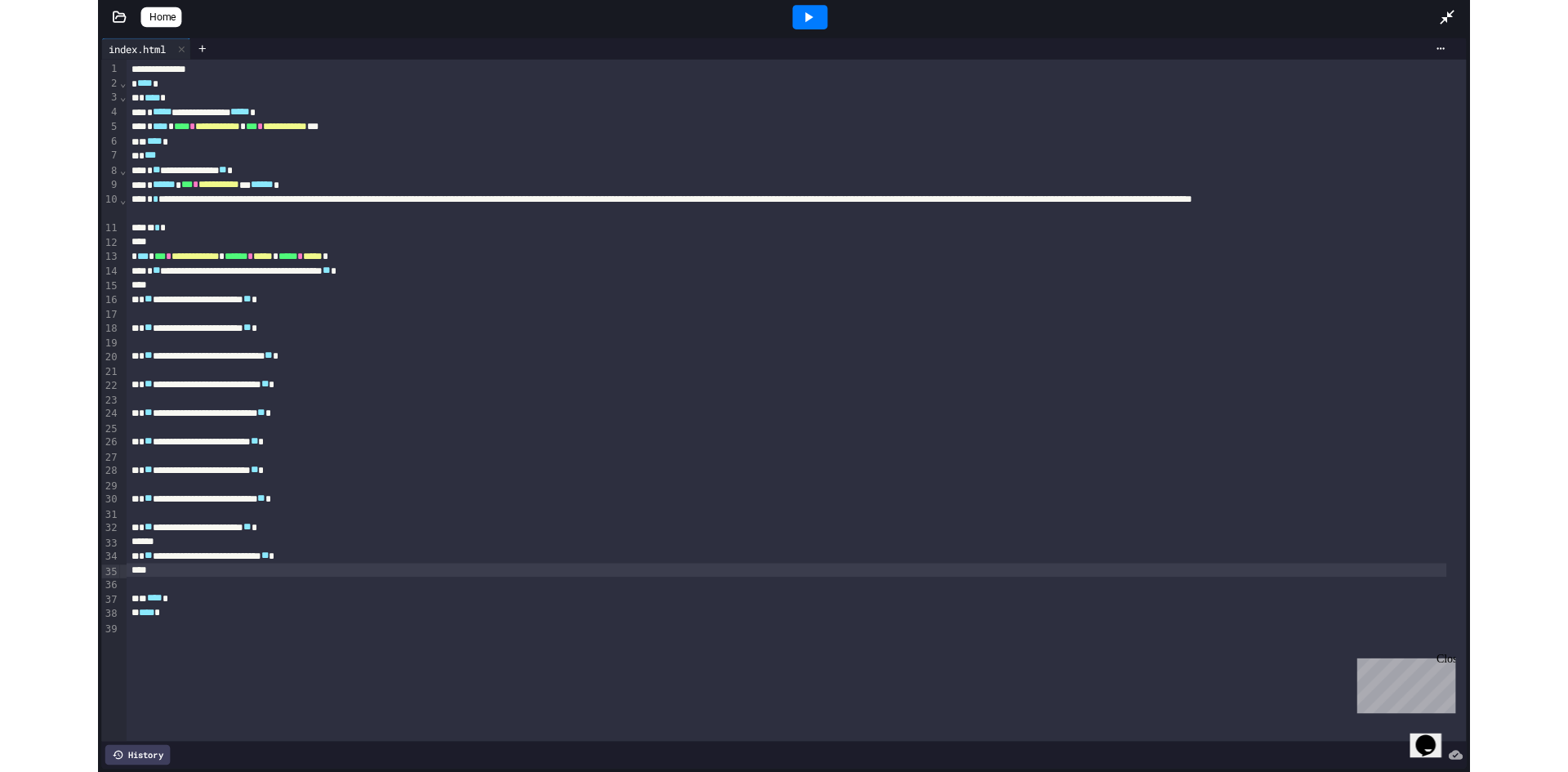
scroll to position [0, 0]
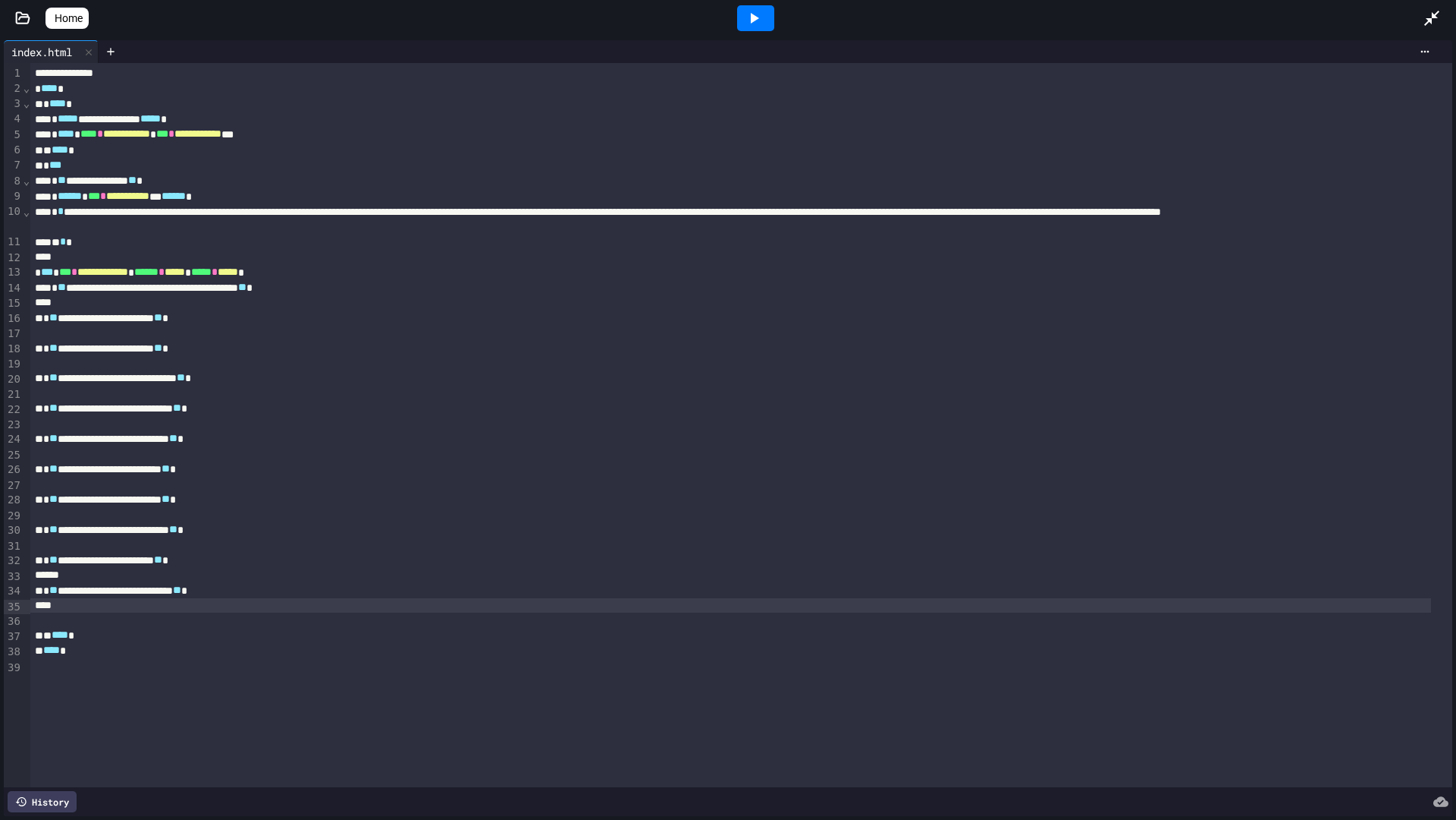
click at [1447, 15] on div at bounding box center [1440, 18] width 34 height 41
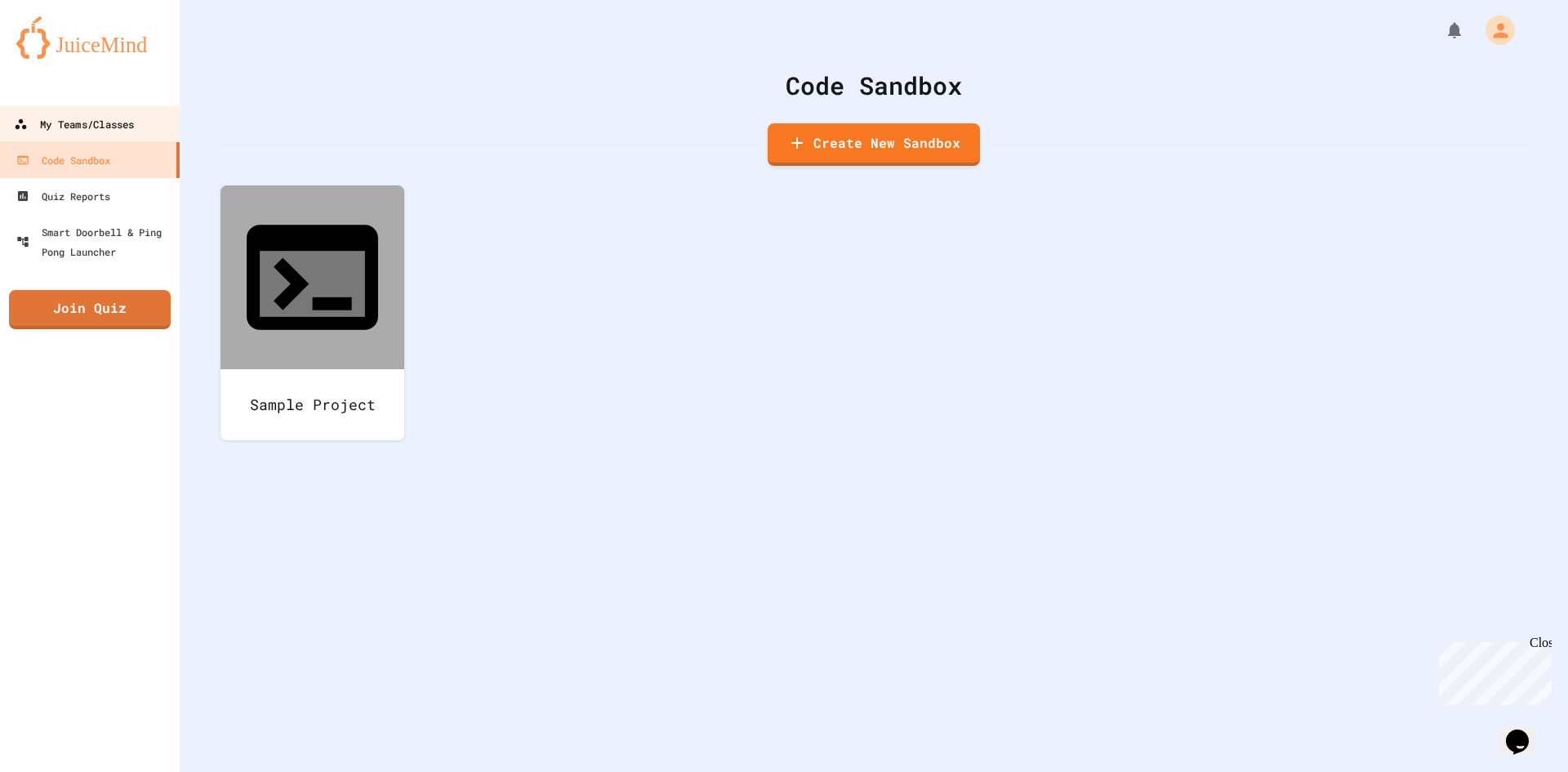
click at [127, 135] on link "My Teams/Classes" at bounding box center [89, 124] width 185 height 36
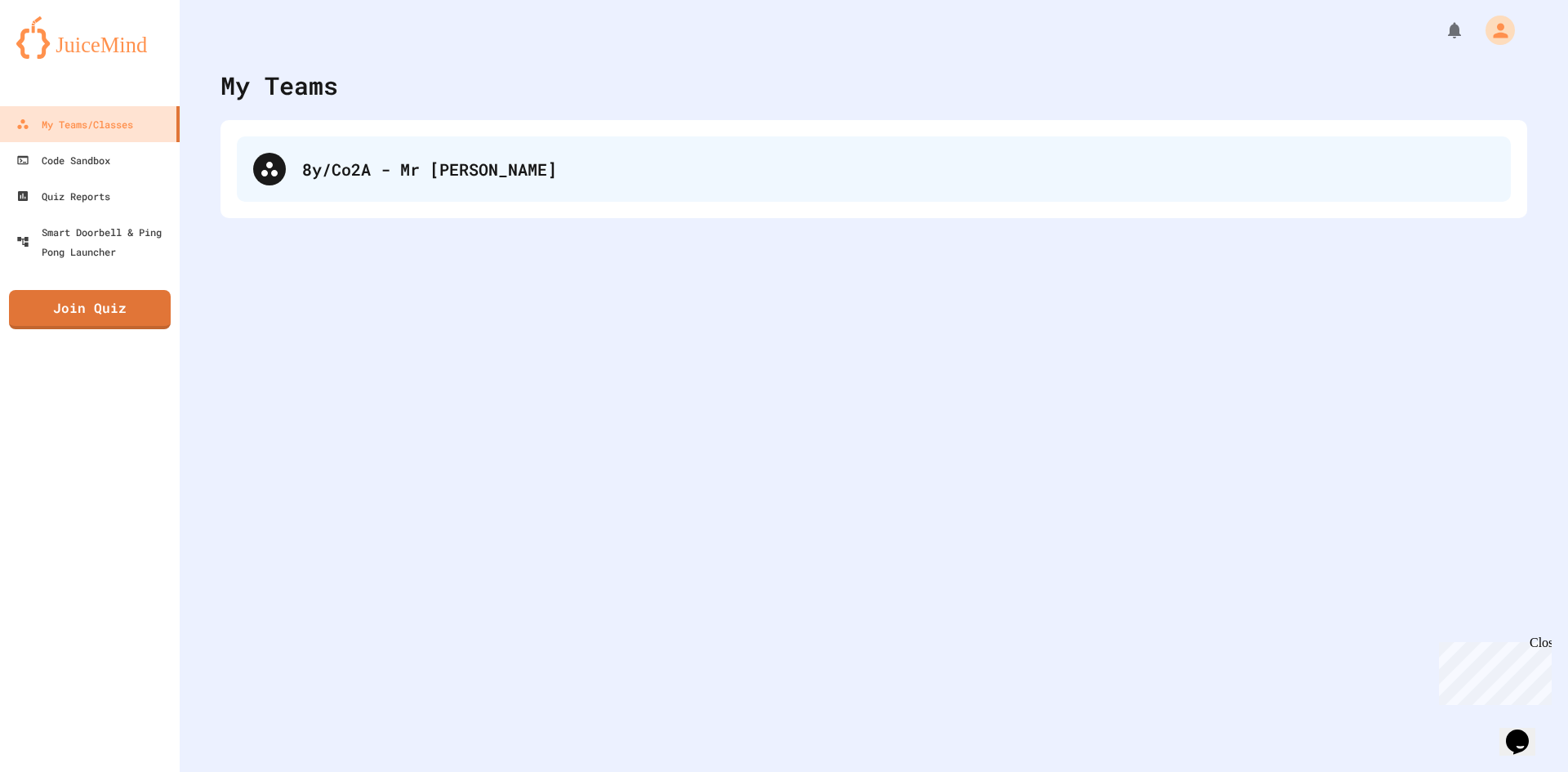
drag, startPoint x: 279, startPoint y: 165, endPoint x: 307, endPoint y: 165, distance: 28.0
click at [285, 165] on div "8y/Co2A - Mr [PERSON_NAME]" at bounding box center [874, 169] width 1275 height 65
click at [324, 170] on div "8y/Co2A - Mr [PERSON_NAME]" at bounding box center [898, 170] width 1192 height 25
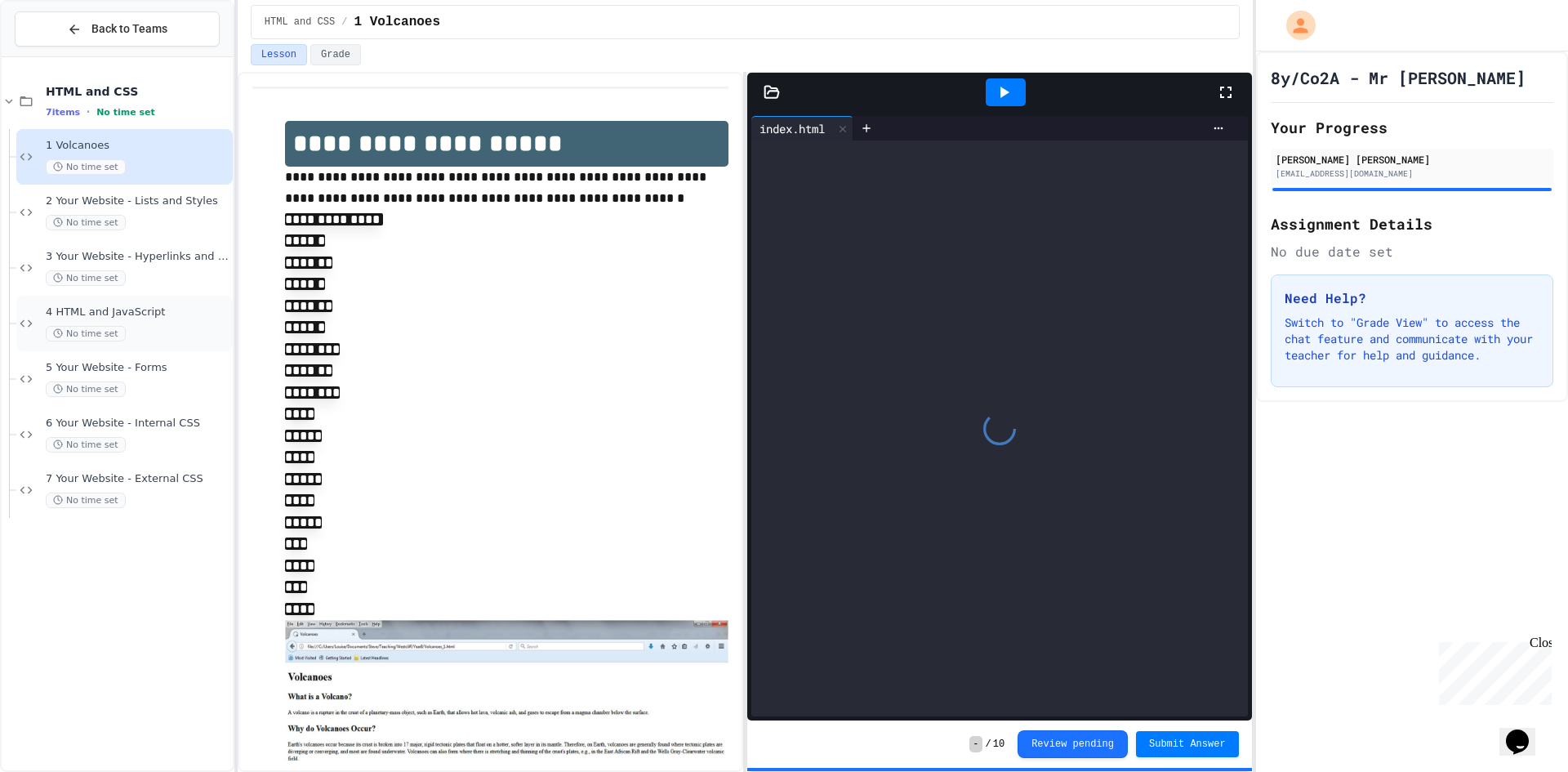
click at [145, 324] on div "4 HTML and JavaScript No time set" at bounding box center [138, 324] width 184 height 36
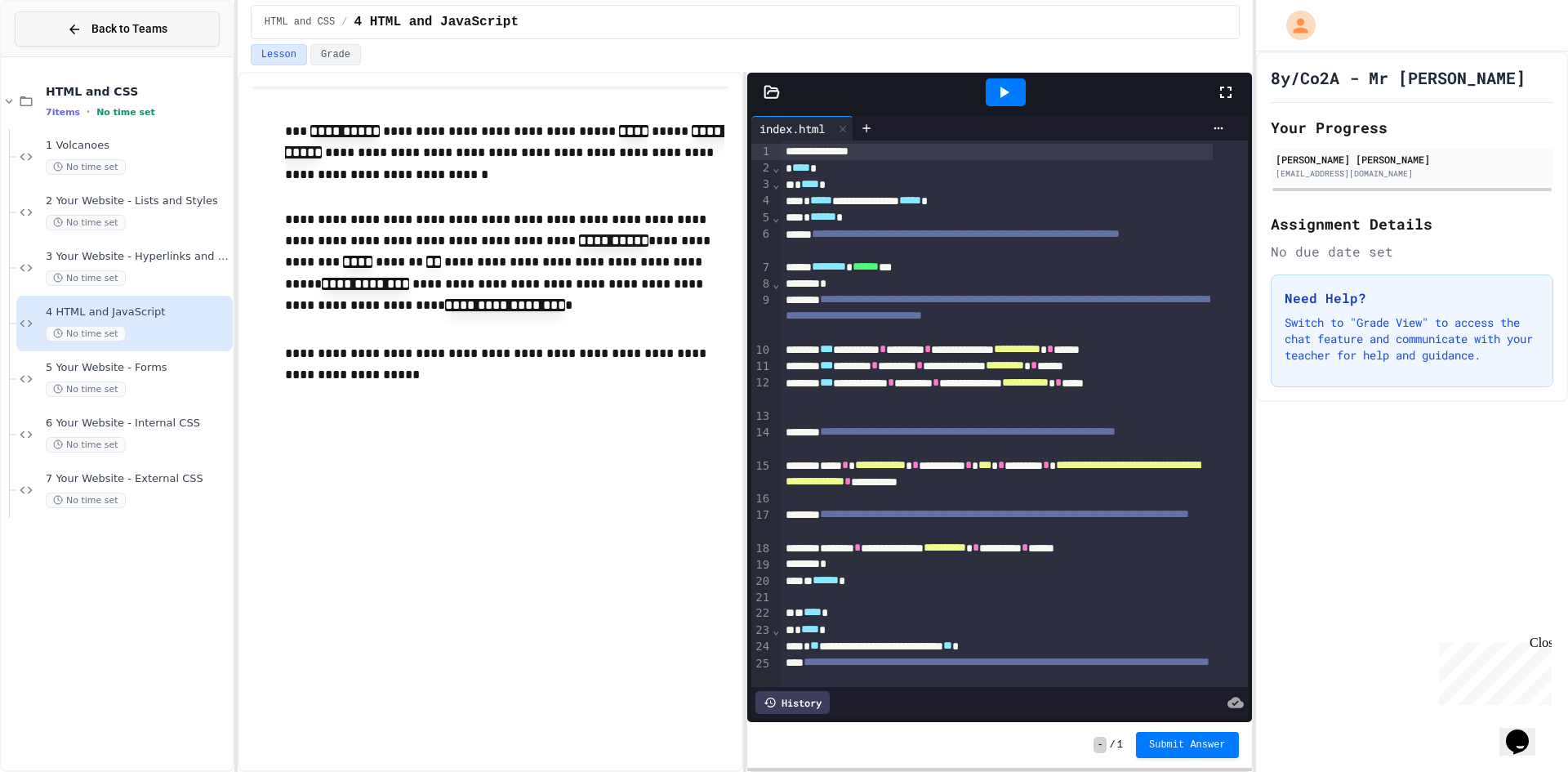
click at [74, 18] on button "Back to Teams" at bounding box center [117, 29] width 205 height 35
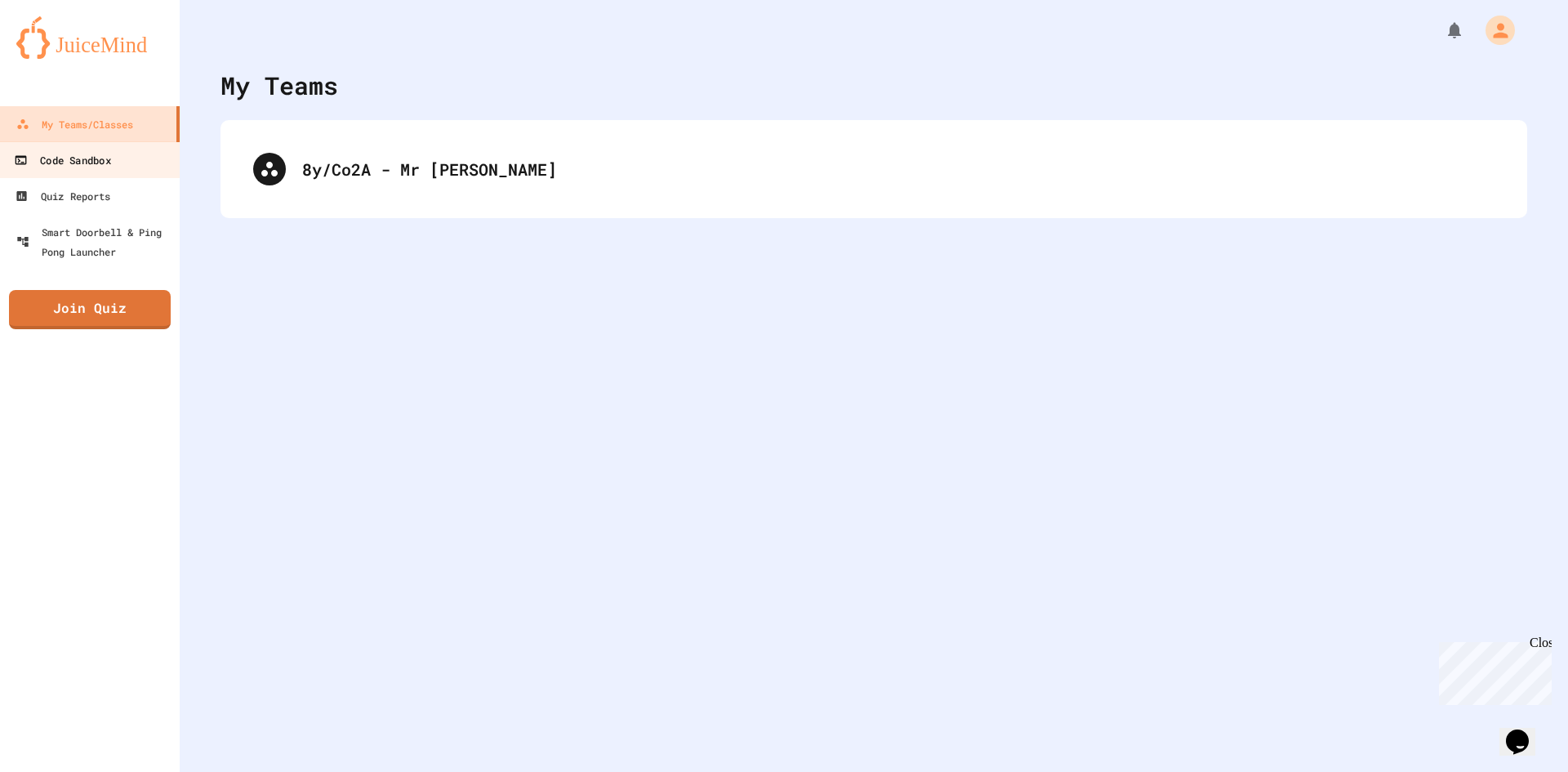
click at [149, 152] on link "Code Sandbox" at bounding box center [89, 159] width 185 height 36
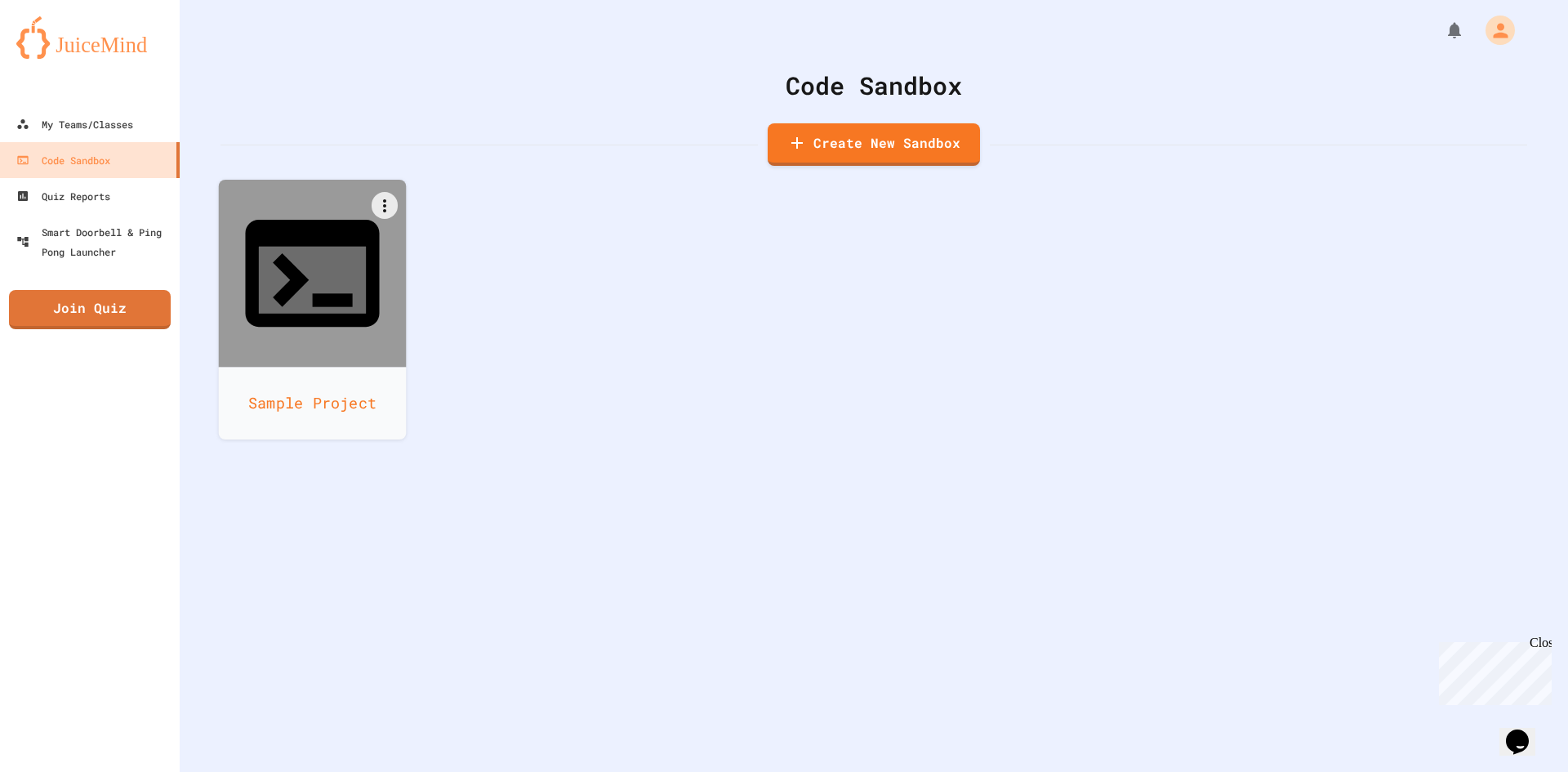
click at [357, 367] on div "Sample Project" at bounding box center [312, 404] width 188 height 73
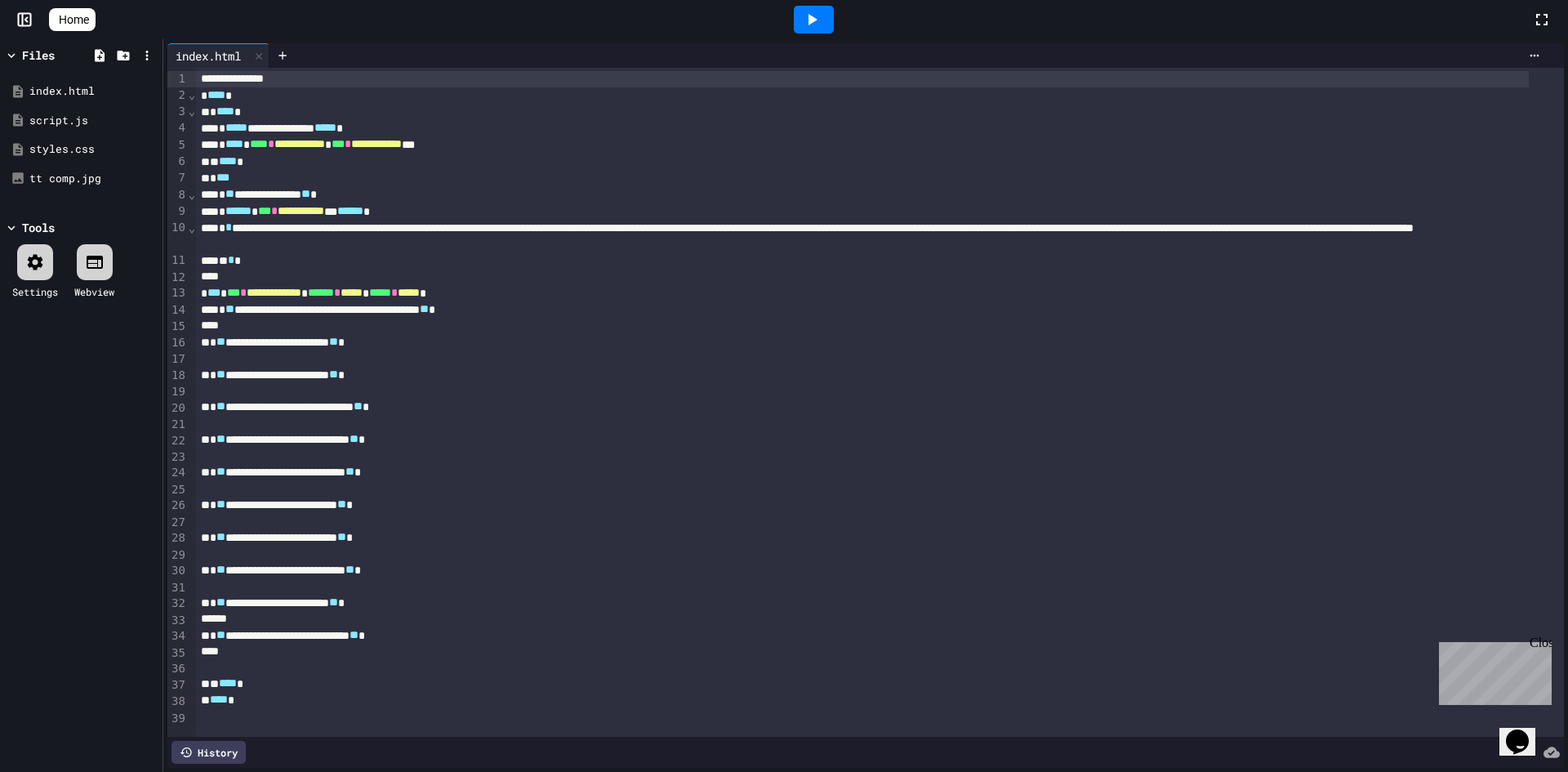
click at [842, 13] on div at bounding box center [814, 19] width 57 height 44
click at [834, 18] on div at bounding box center [814, 19] width 40 height 28
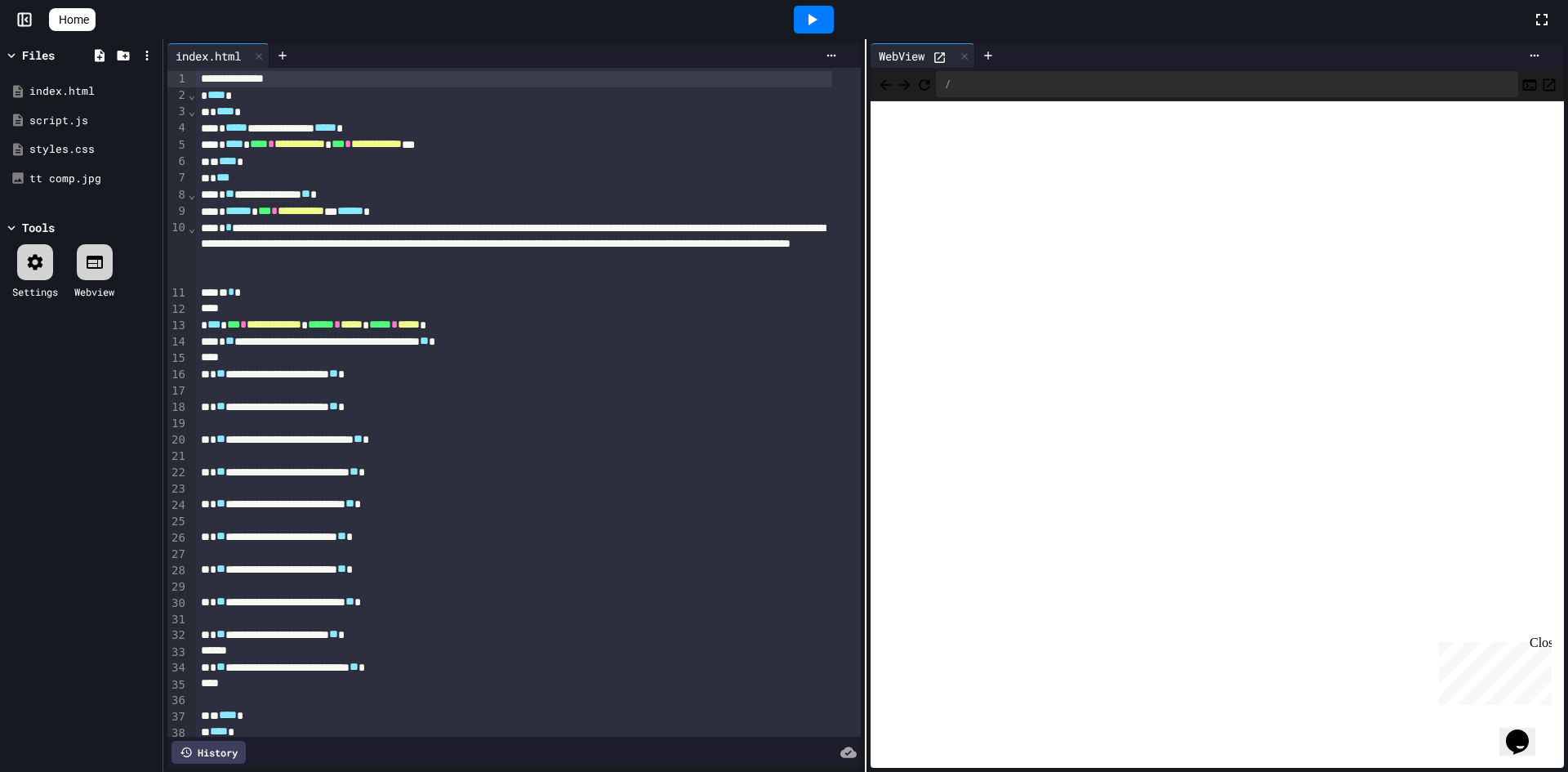
click at [249, 174] on div "* ***" at bounding box center [514, 177] width 635 height 16
click at [804, 17] on div at bounding box center [814, 19] width 40 height 28
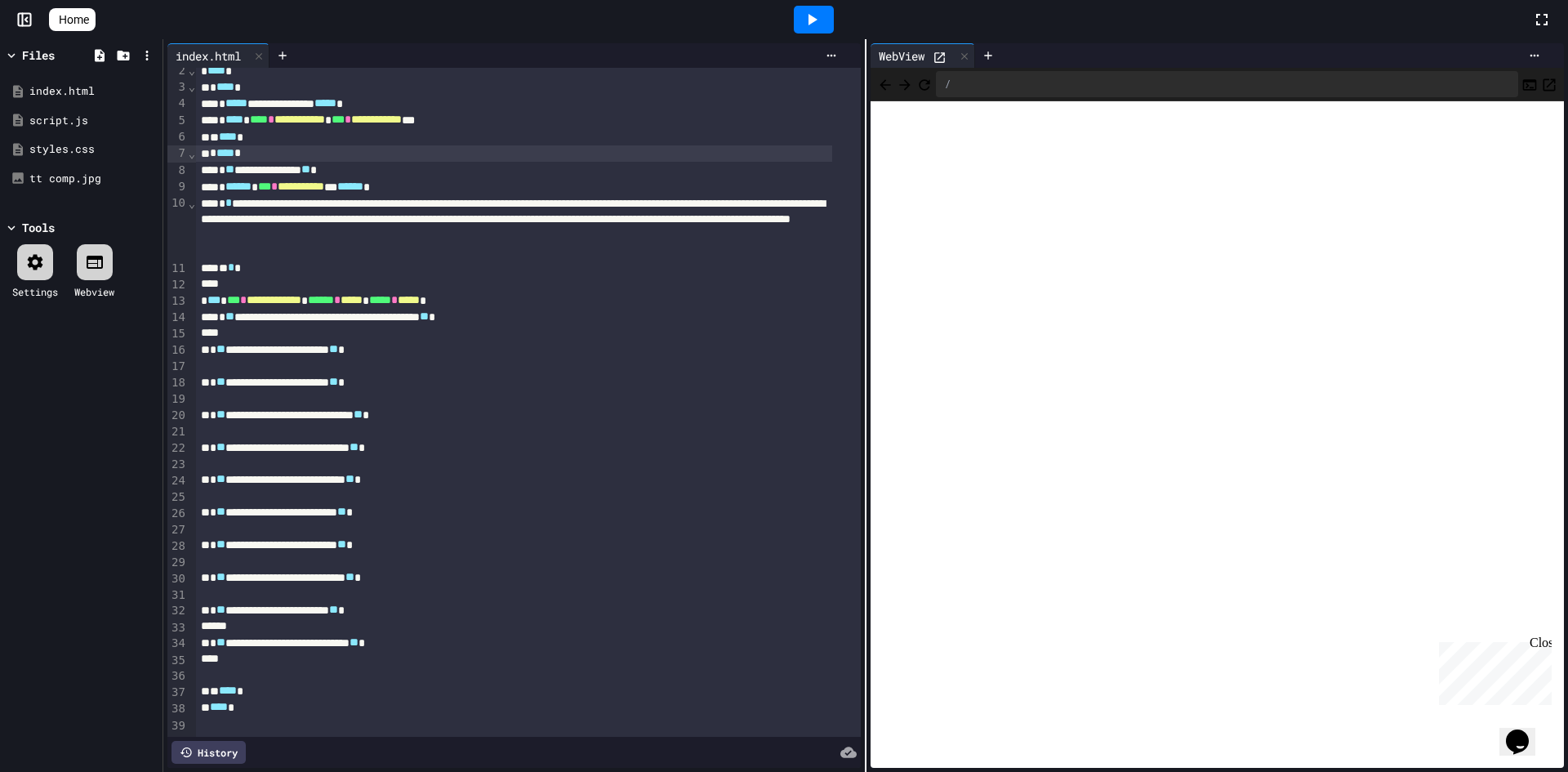
click at [470, 635] on div "**********" at bounding box center [514, 643] width 635 height 16
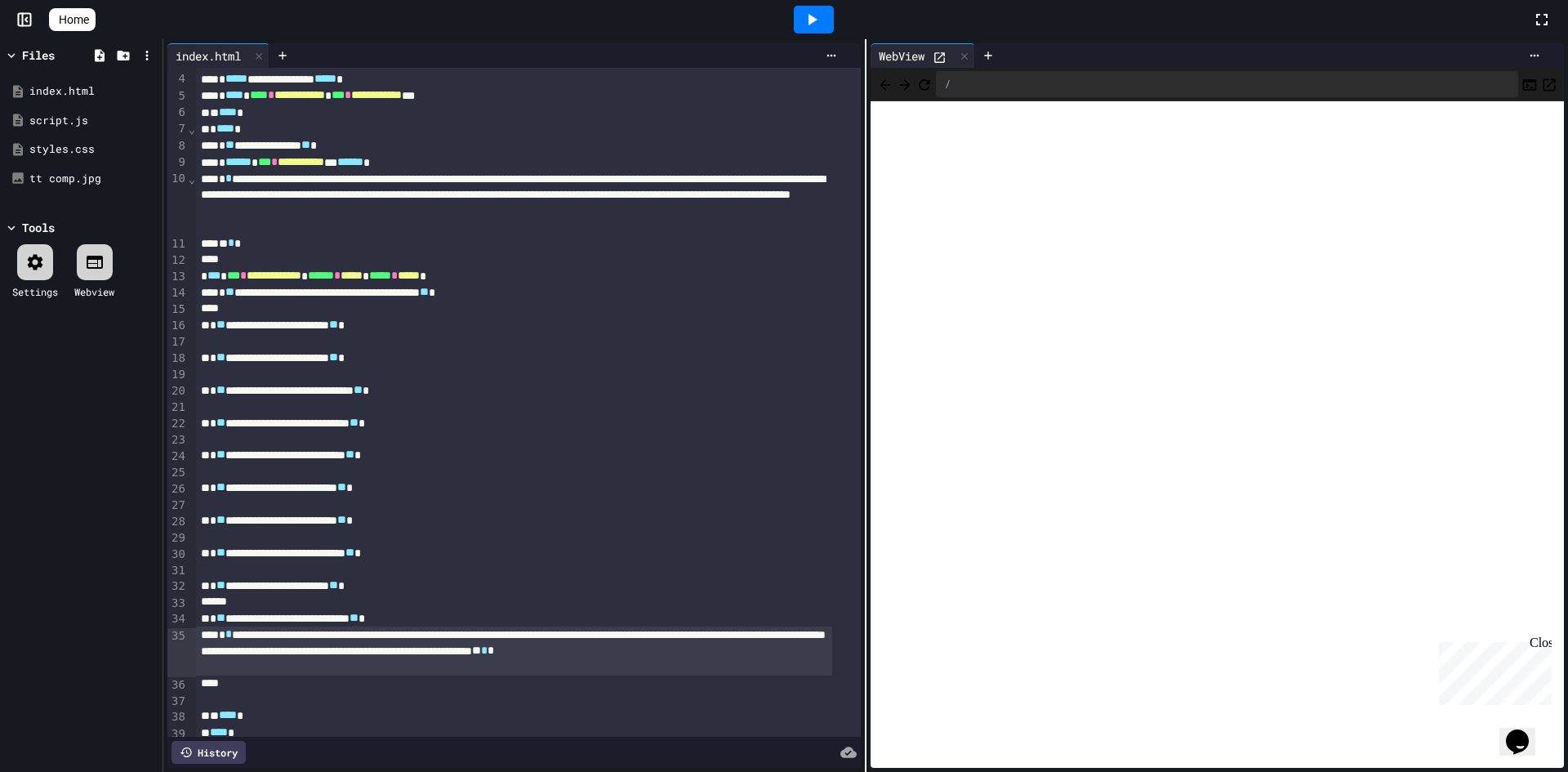
click at [815, 24] on icon at bounding box center [812, 19] width 19 height 19
